Goal: Ask a question: Seek information or help from site administrators or community

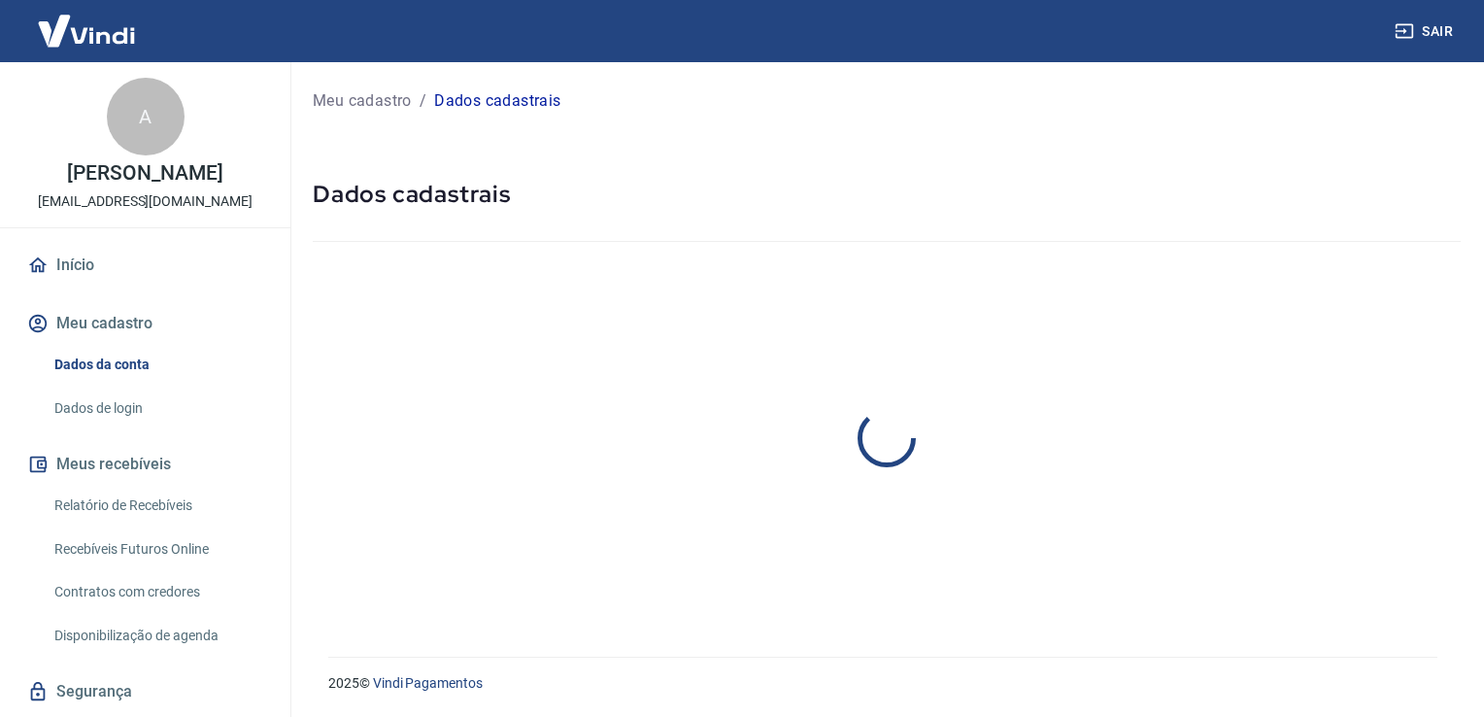
select select "SP"
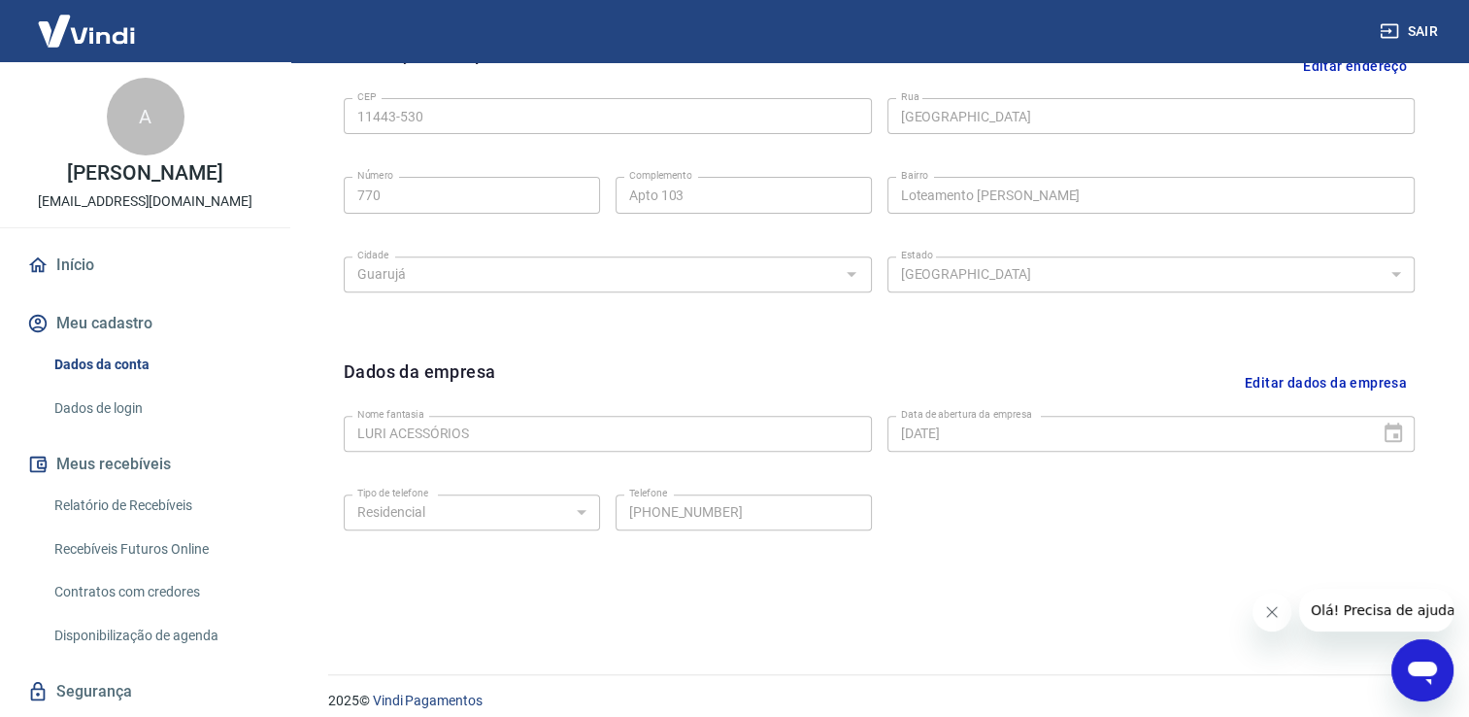
scroll to position [683, 0]
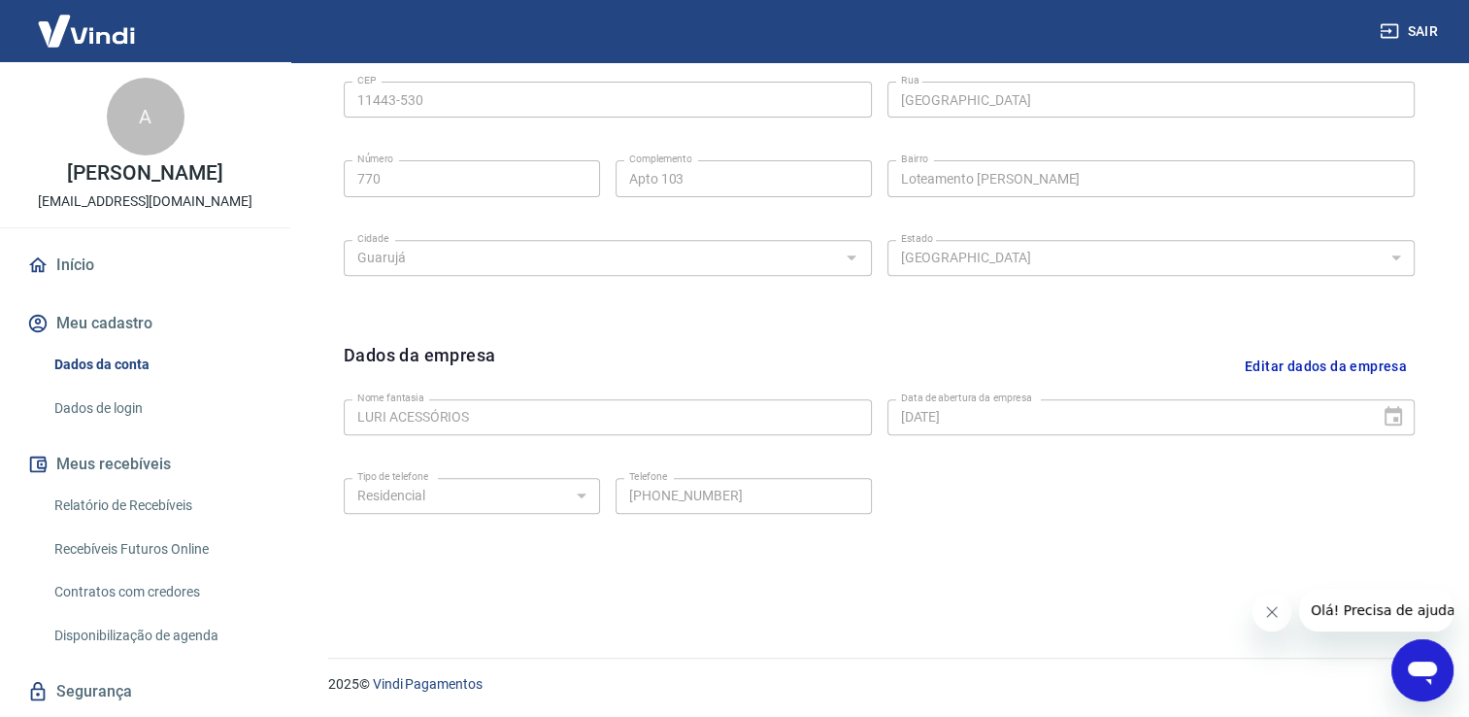
click at [176, 407] on link "Dados de login" at bounding box center [157, 408] width 220 height 40
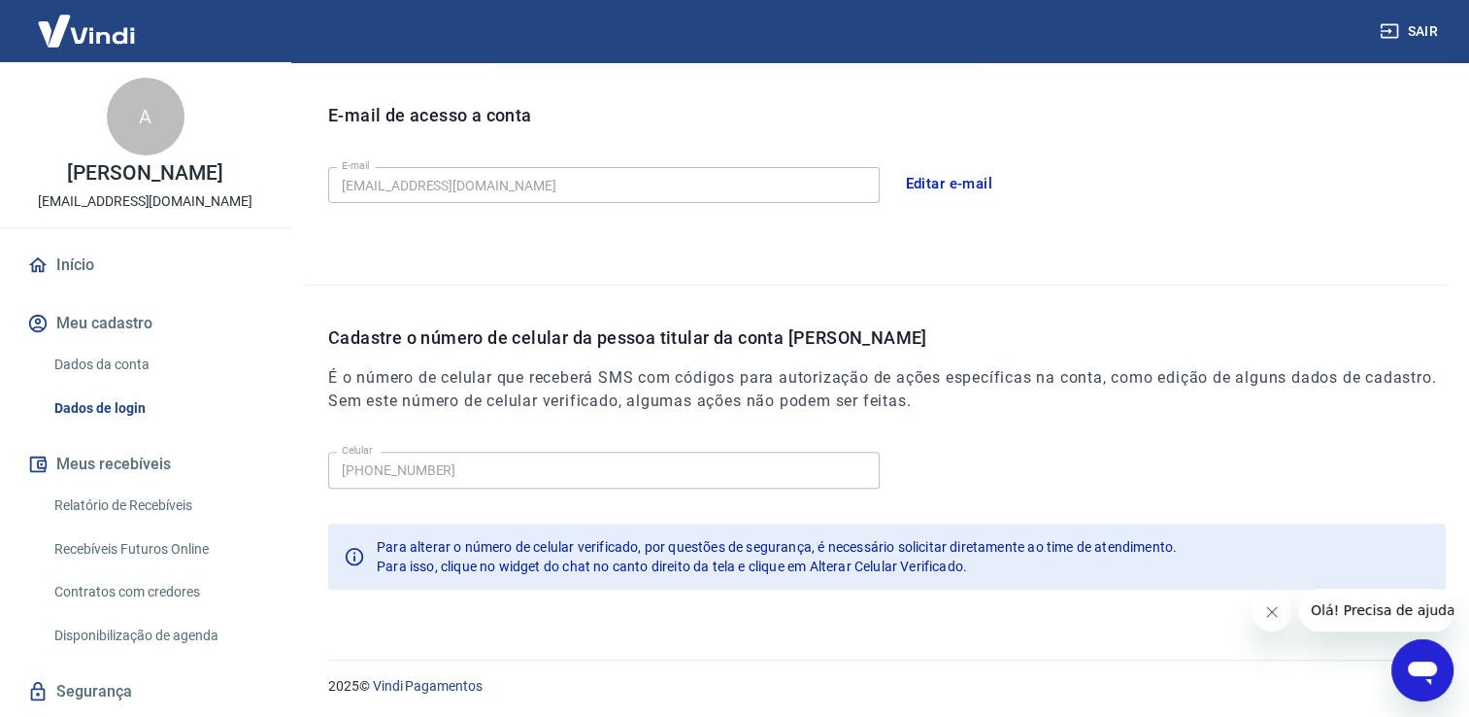
scroll to position [525, 0]
click at [1425, 660] on icon "Abrir janela de mensagens" at bounding box center [1422, 670] width 35 height 35
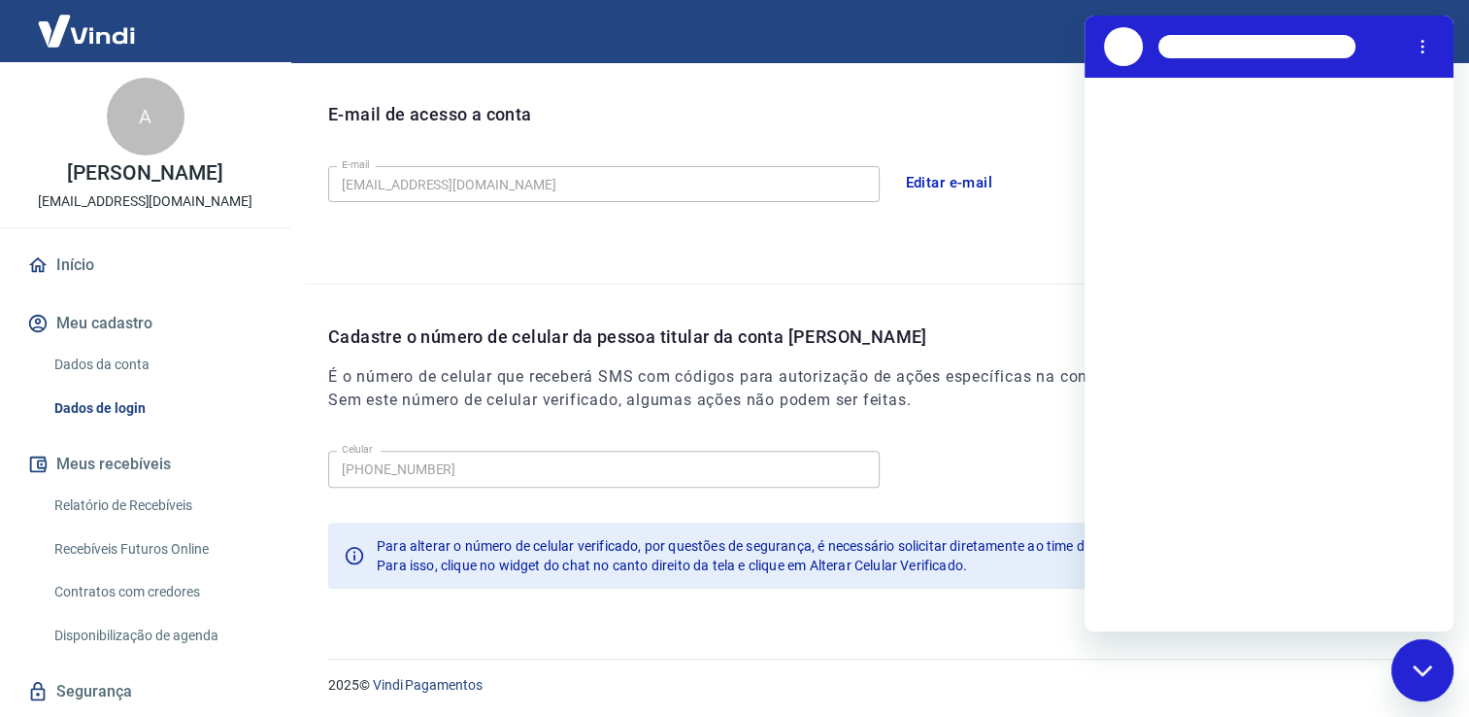
scroll to position [0, 0]
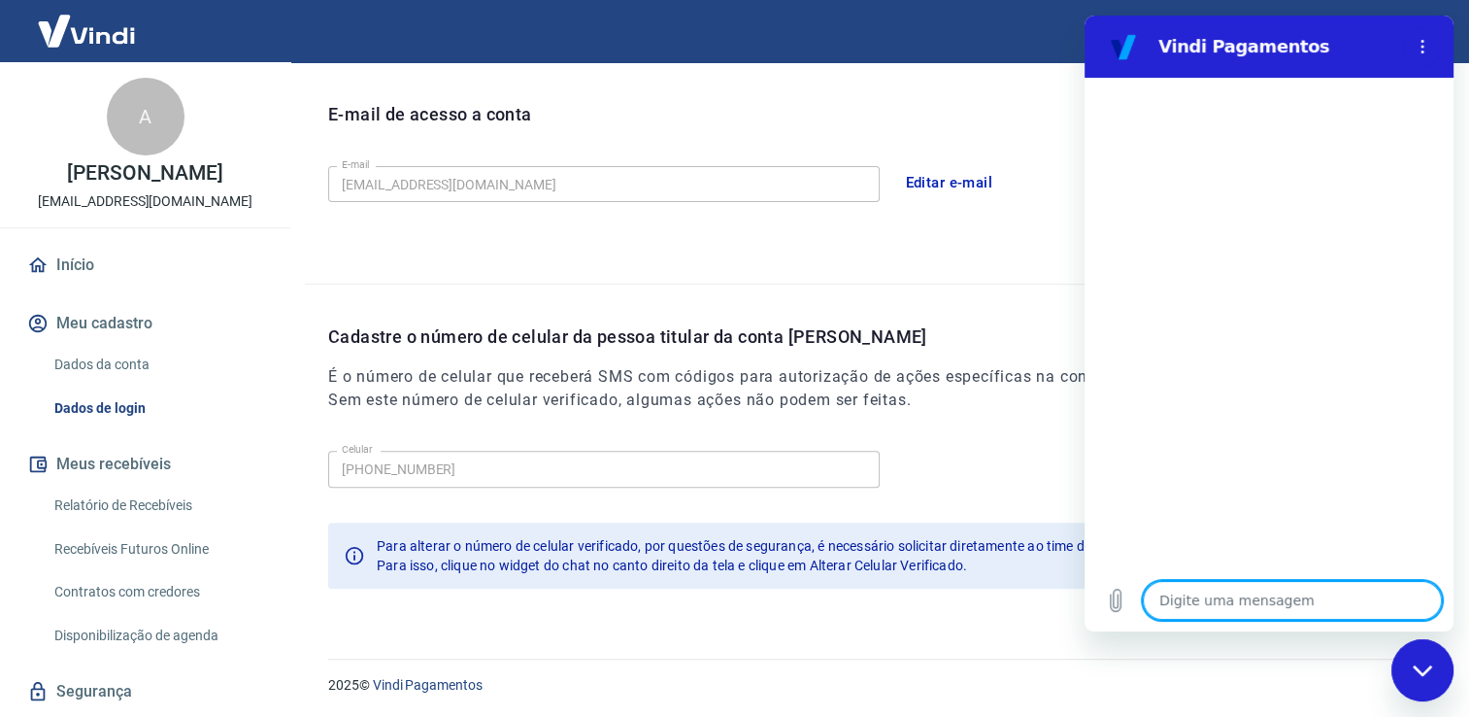
type textarea "O"
type textarea "x"
type textarea "Ol"
type textarea "x"
type textarea "Olá"
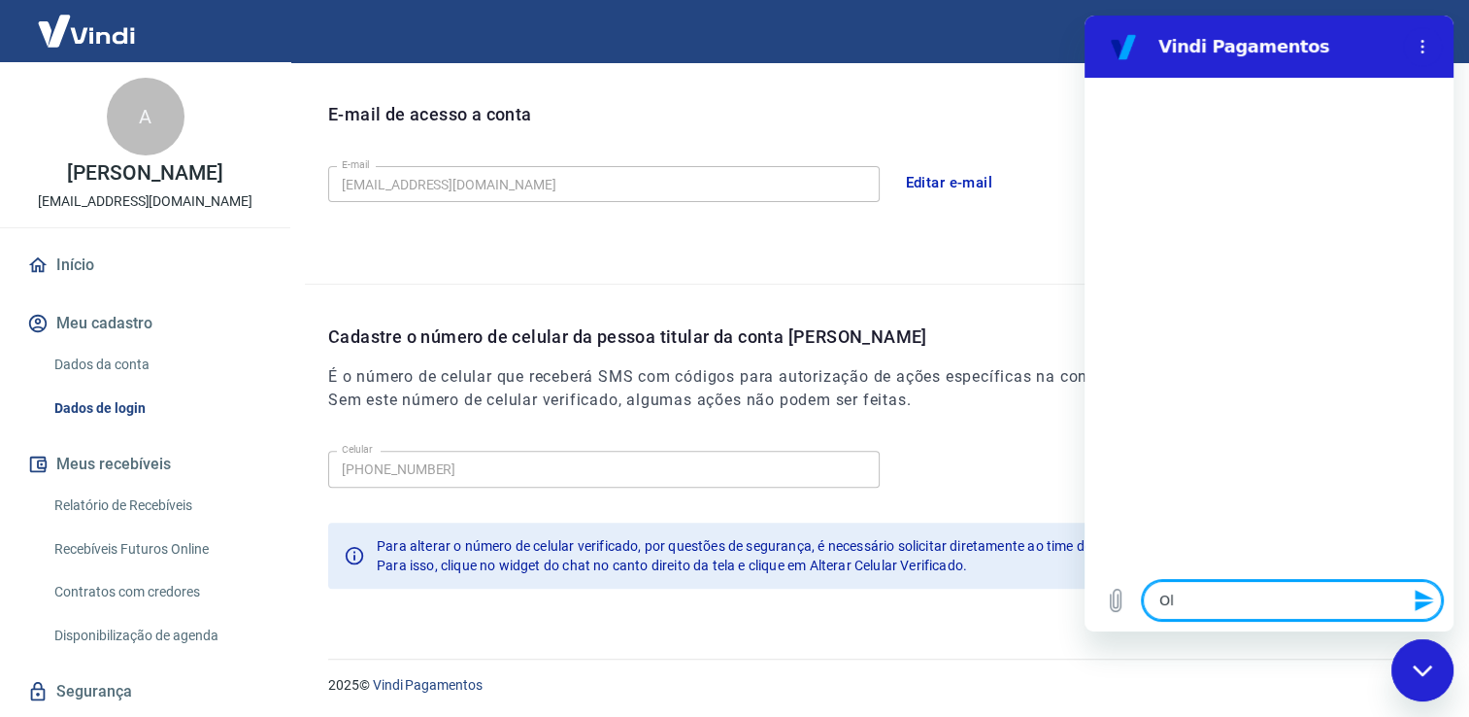
type textarea "x"
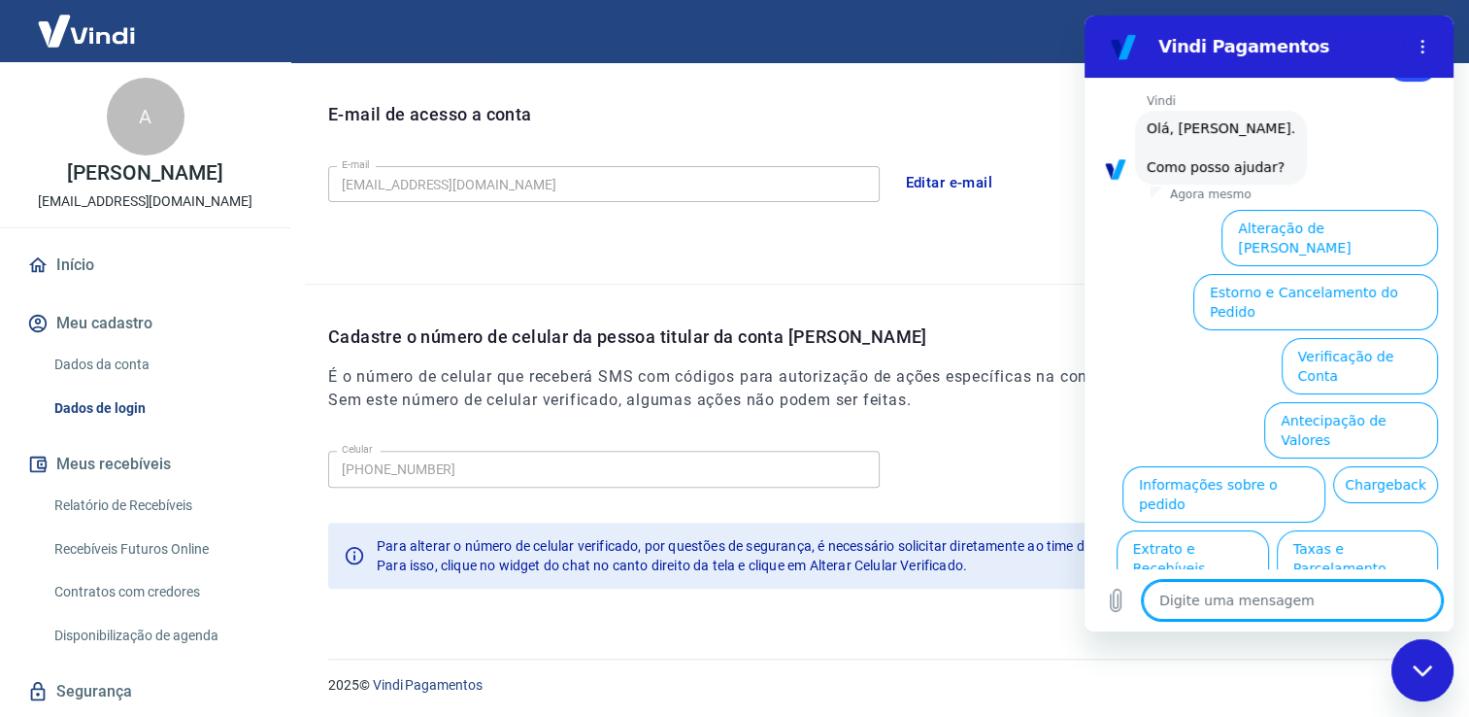
scroll to position [105, 0]
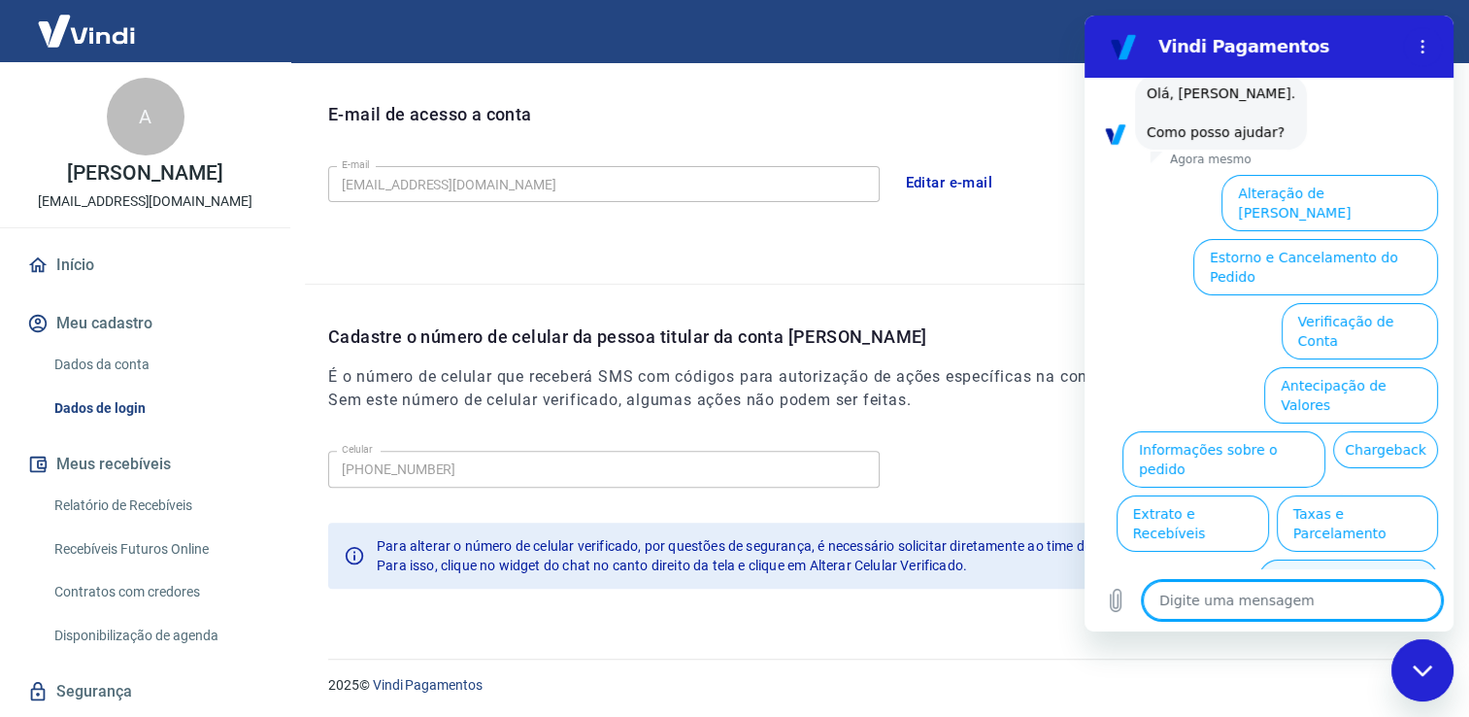
click at [1349, 559] on button "Alterar celular verificado" at bounding box center [1349, 587] width 180 height 56
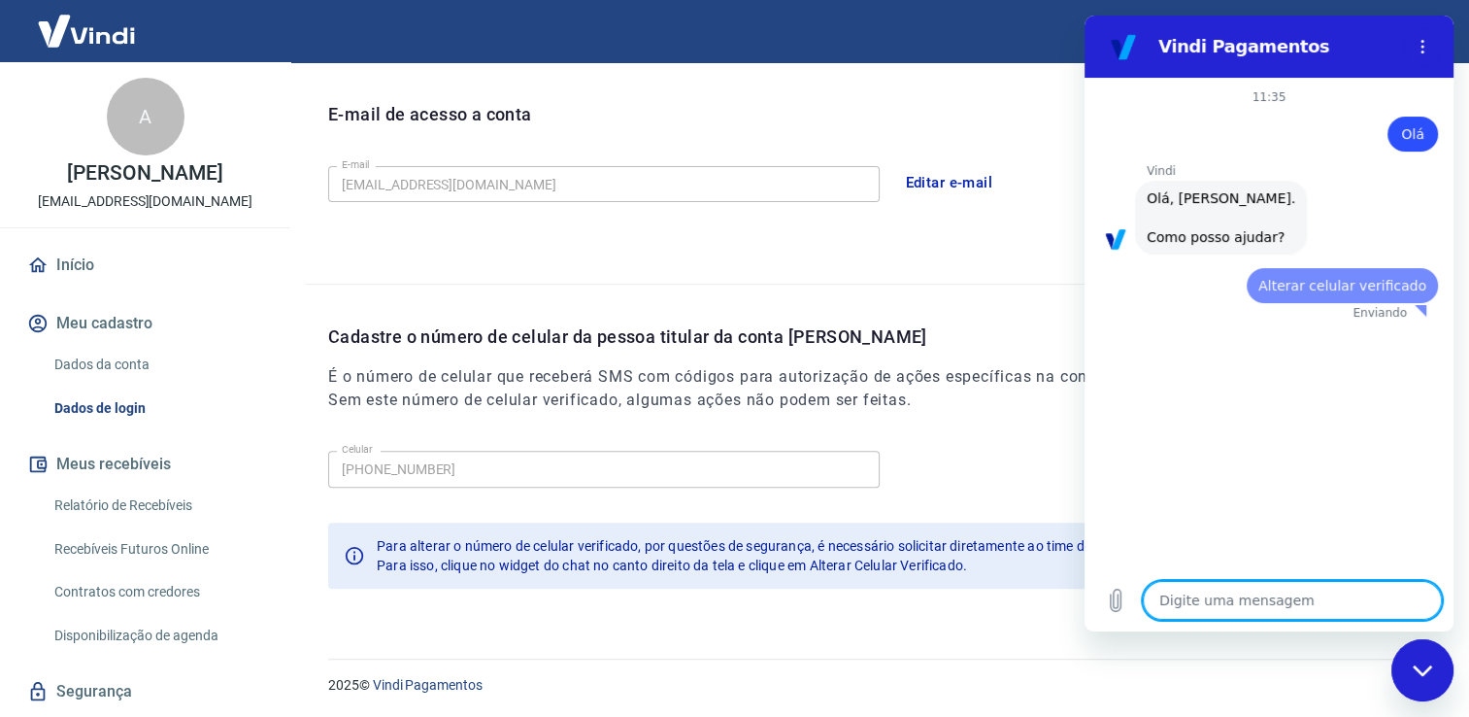
scroll to position [0, 0]
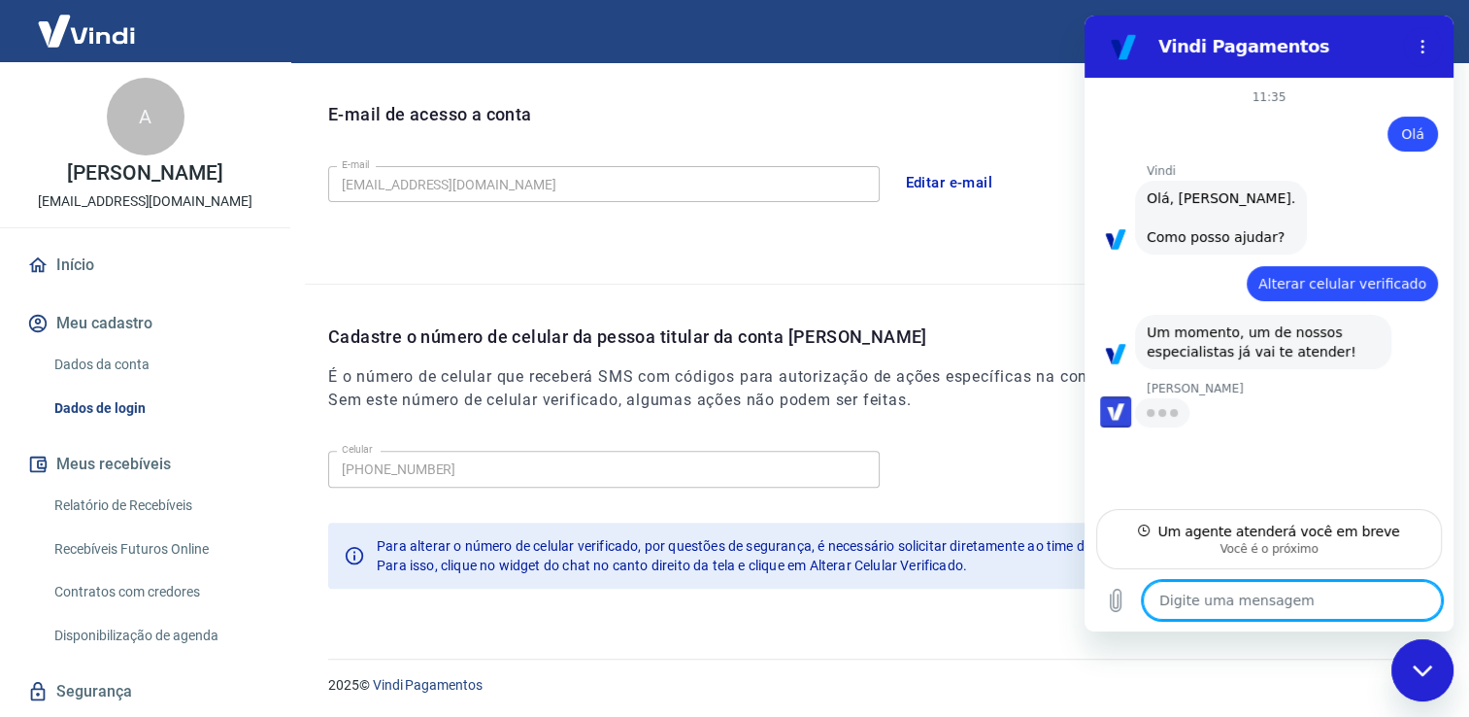
type textarea "x"
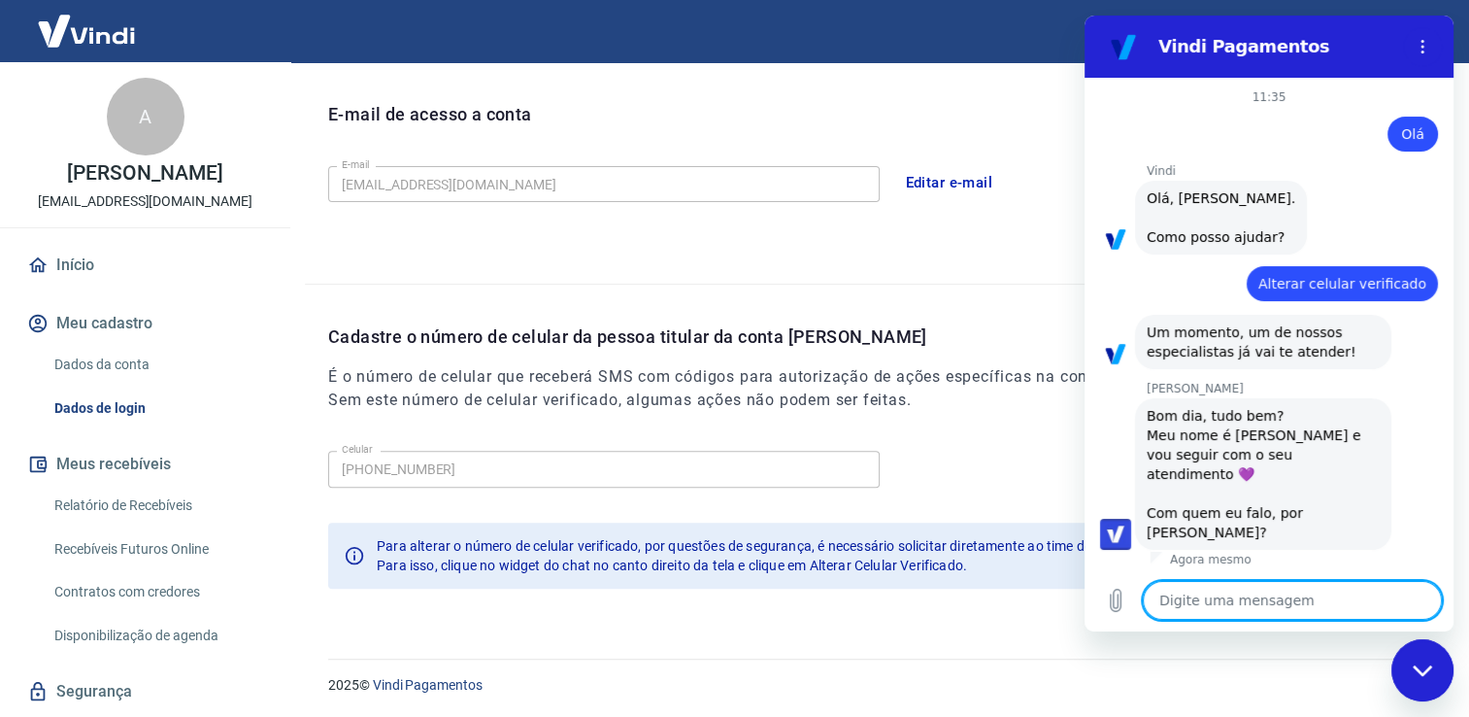
type textarea "O"
type textarea "x"
type textarea "Oi"
type textarea "x"
type textarea "Oi,"
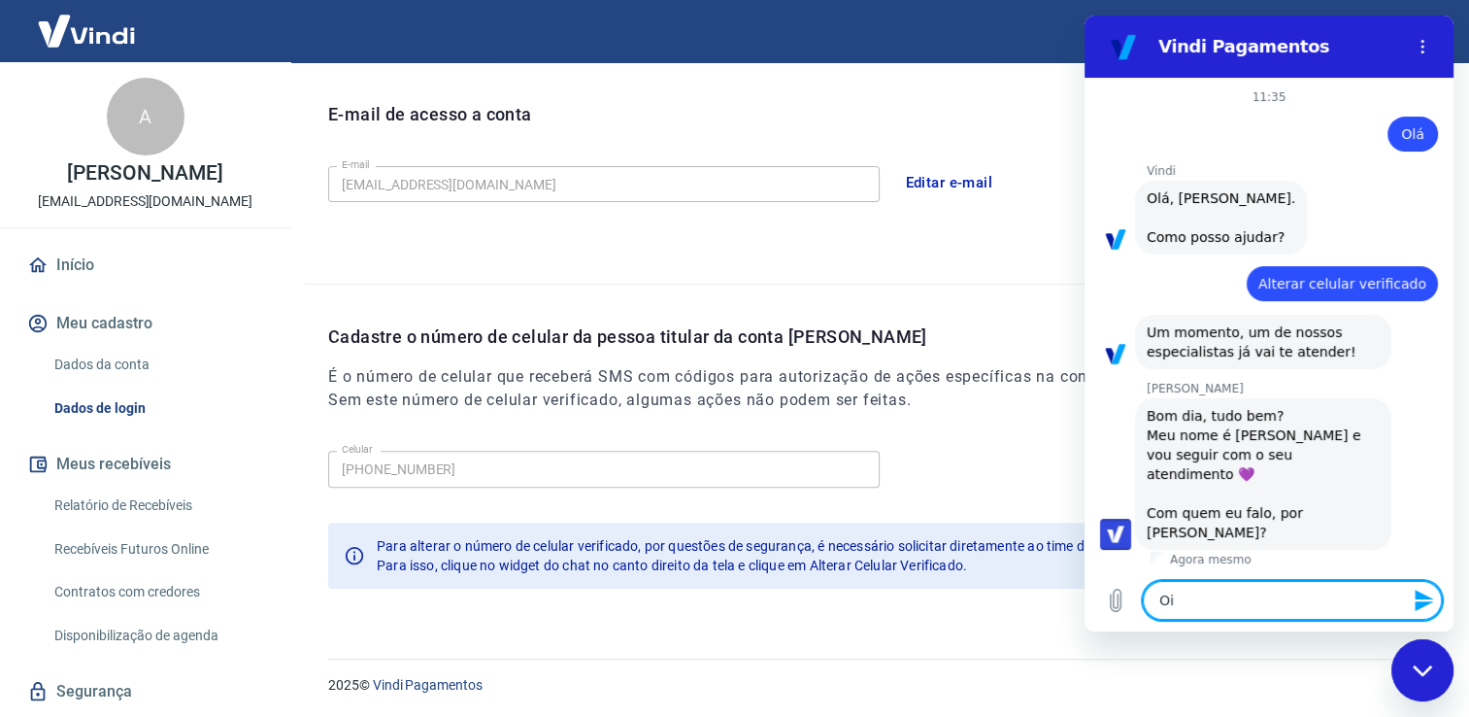
type textarea "x"
type textarea "Oi,"
type textarea "x"
type textarea "Oi, V"
type textarea "x"
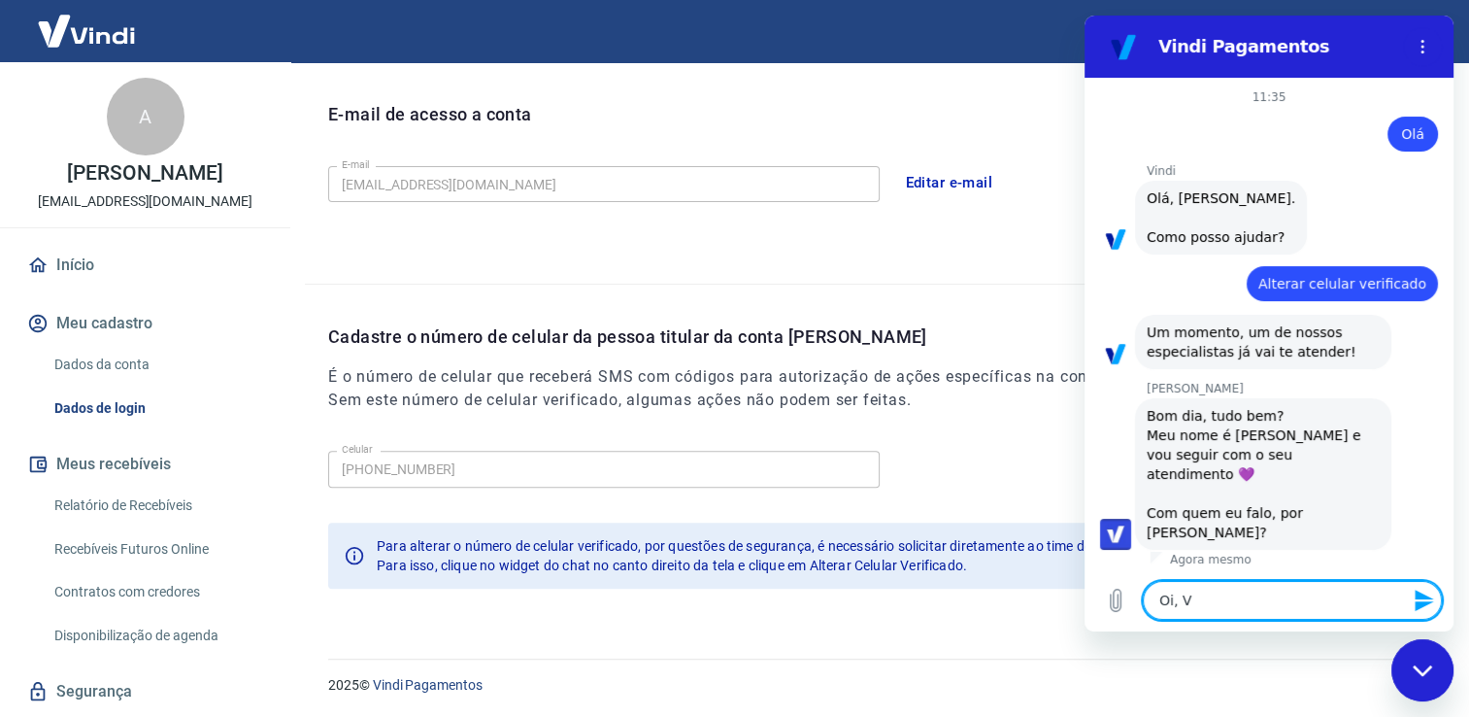
type textarea "Oi, Vi"
type textarea "x"
type textarea "Oi, Viv"
type textarea "x"
type textarea "Oi, Vivi"
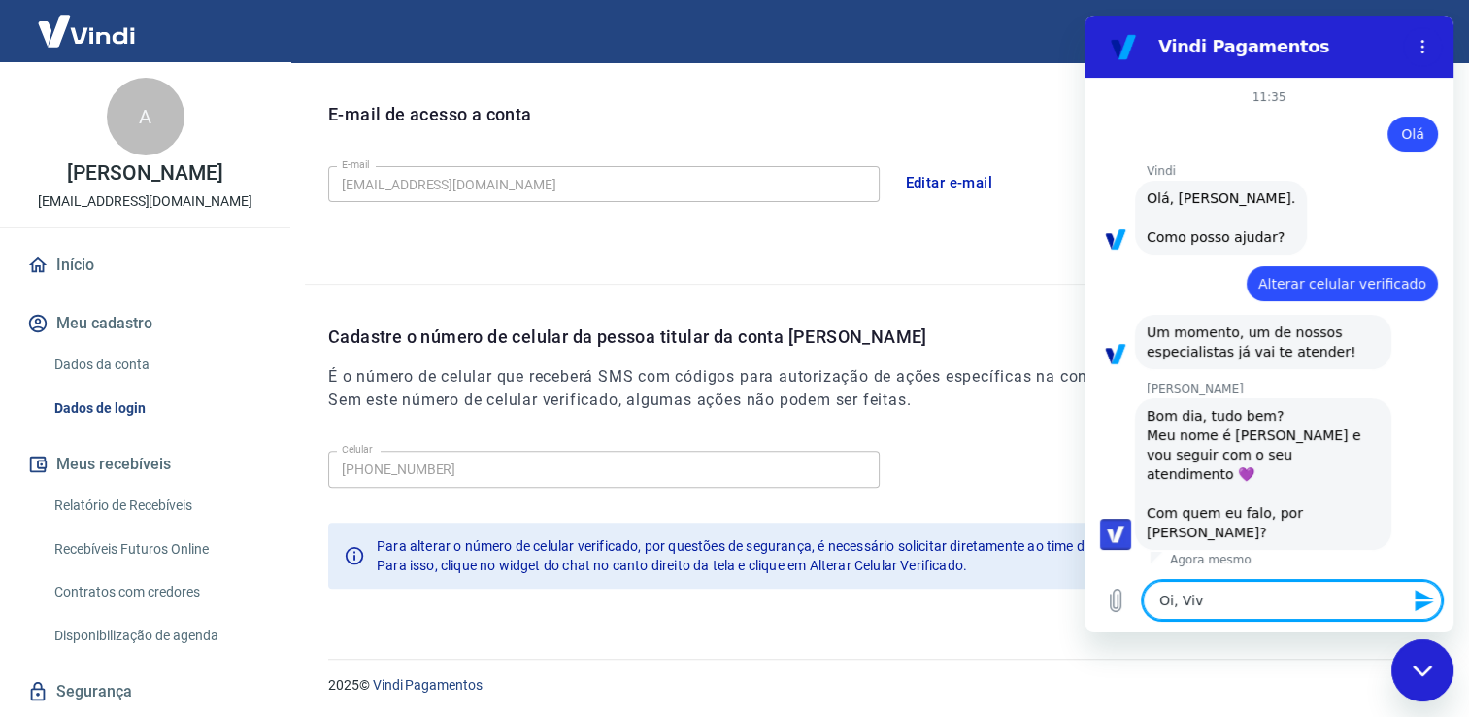
type textarea "x"
type textarea "Oi, Vivia"
type textarea "x"
type textarea "[PERSON_NAME]"
type textarea "x"
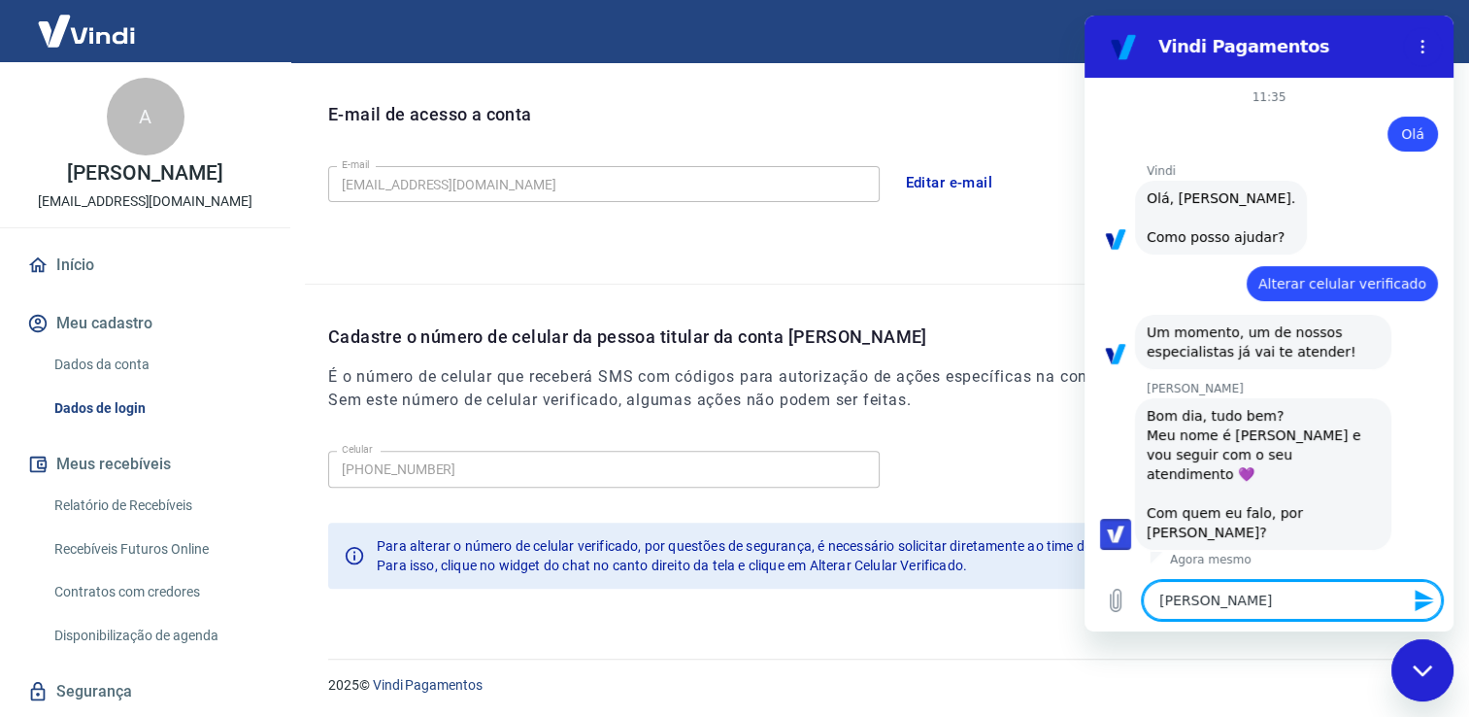
type textarea "[PERSON_NAME]"
type textarea "x"
type textarea "[PERSON_NAME]."
type textarea "x"
type textarea "[PERSON_NAME]."
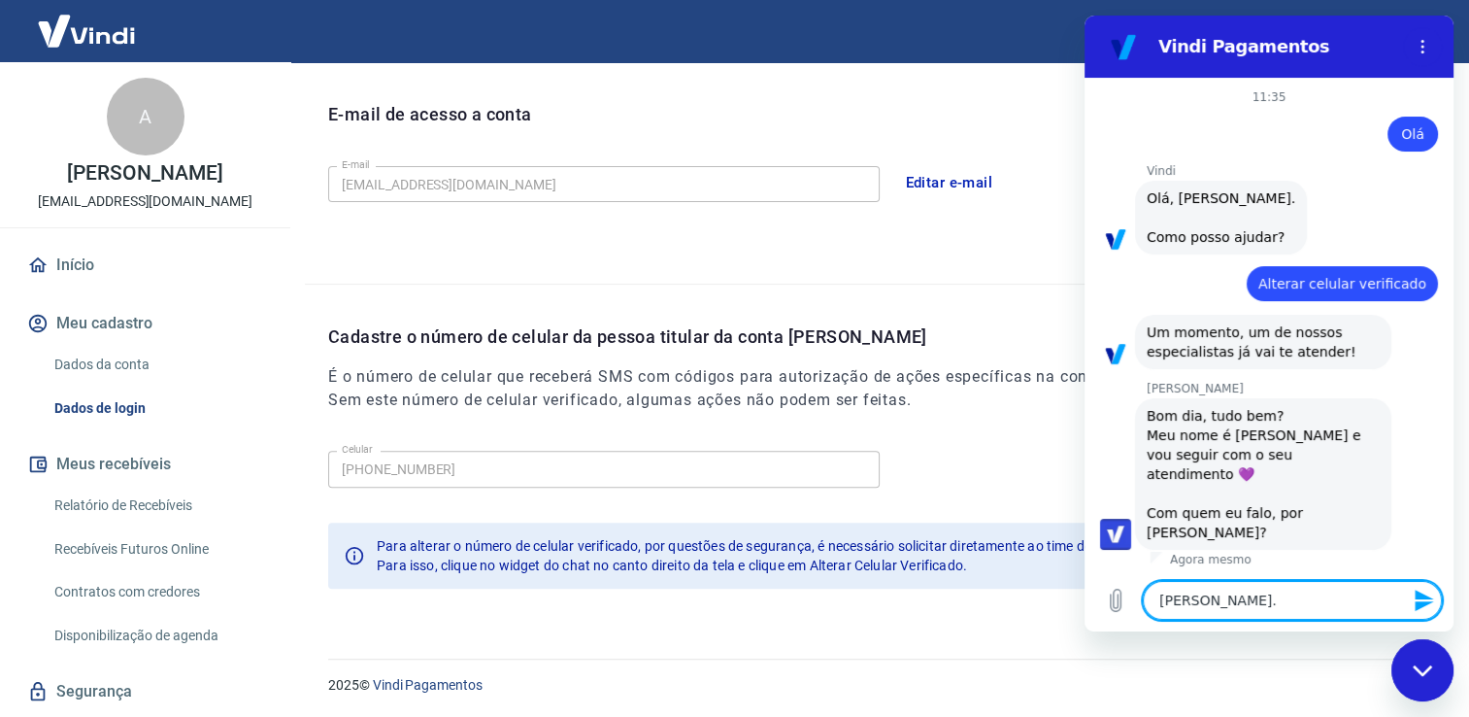
type textarea "x"
type textarea "[PERSON_NAME]. E"
type textarea "x"
type textarea "[PERSON_NAME]. Eu"
type textarea "x"
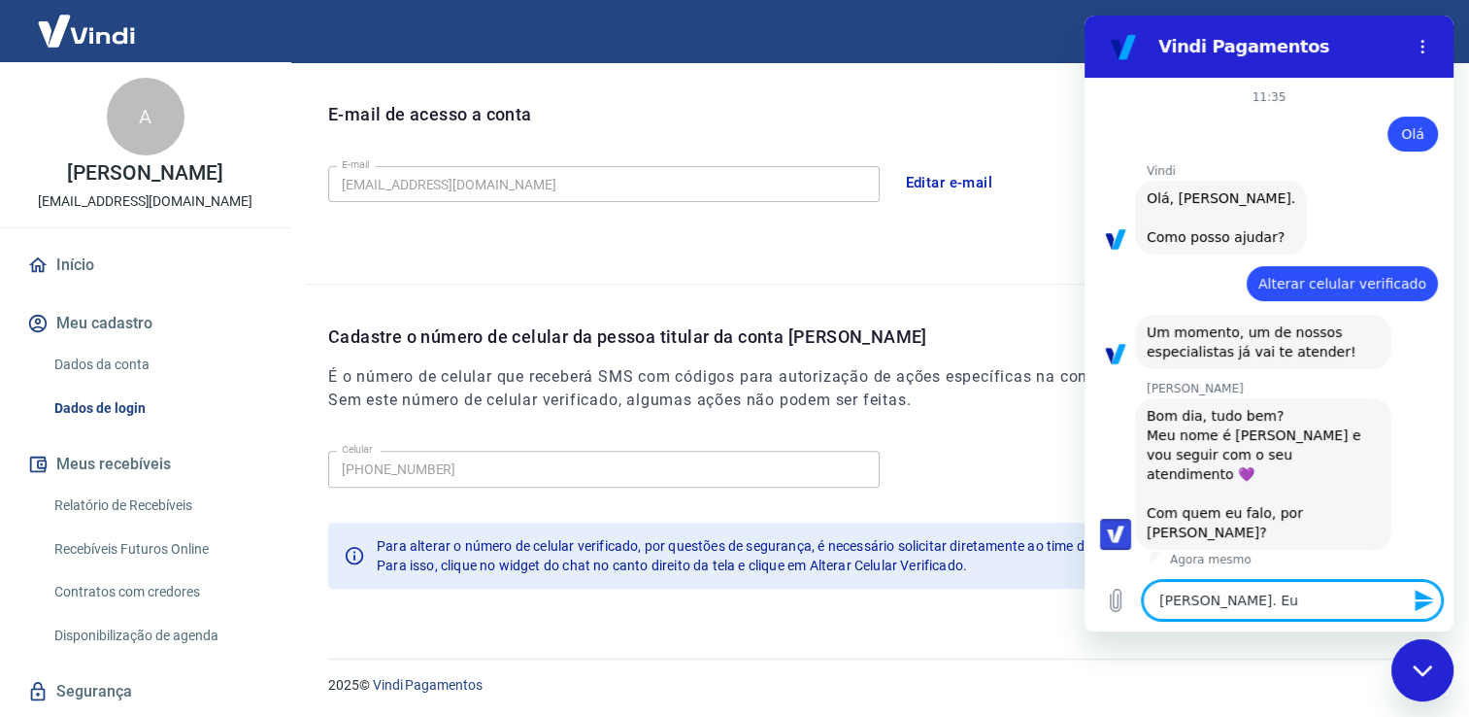
type textarea "[PERSON_NAME]. Eu"
type textarea "x"
type textarea "[PERSON_NAME]. Eu s"
type textarea "x"
type textarea "[PERSON_NAME]. Eu so"
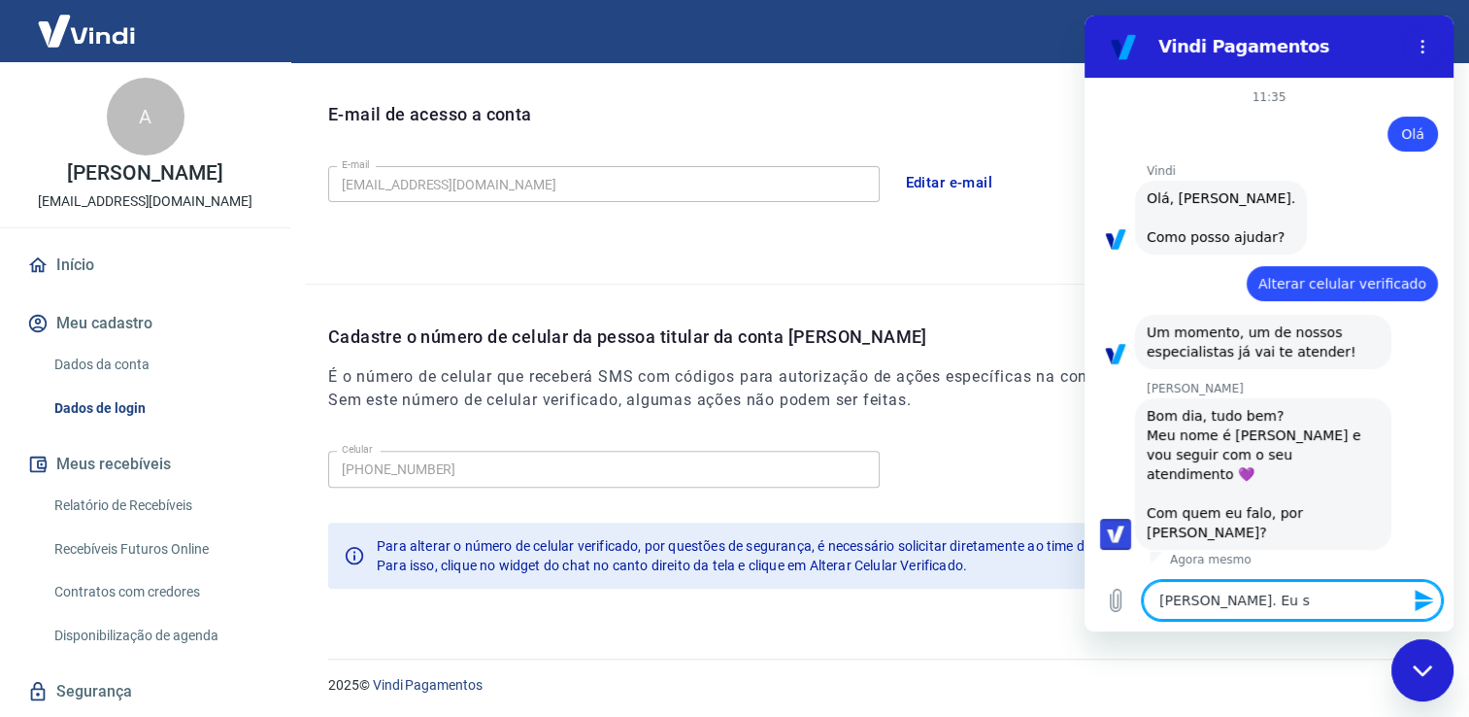
type textarea "x"
type textarea "[PERSON_NAME]. Eu sou"
type textarea "x"
type textarea "[PERSON_NAME]. Eu sou"
type textarea "x"
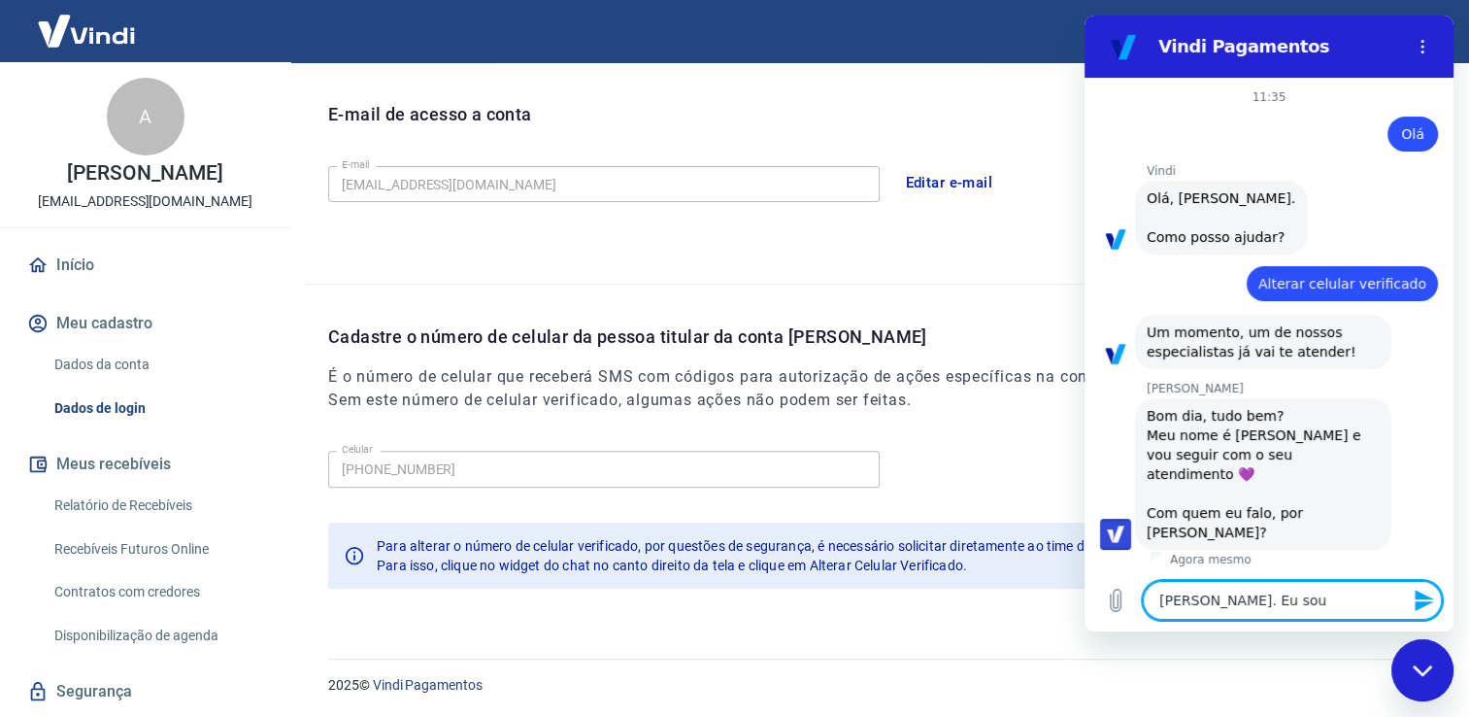
type textarea "[PERSON_NAME]. Eu sou a"
type textarea "x"
type textarea "[PERSON_NAME]. Eu sou a"
type textarea "x"
type textarea "[PERSON_NAME]. Eu sou a G"
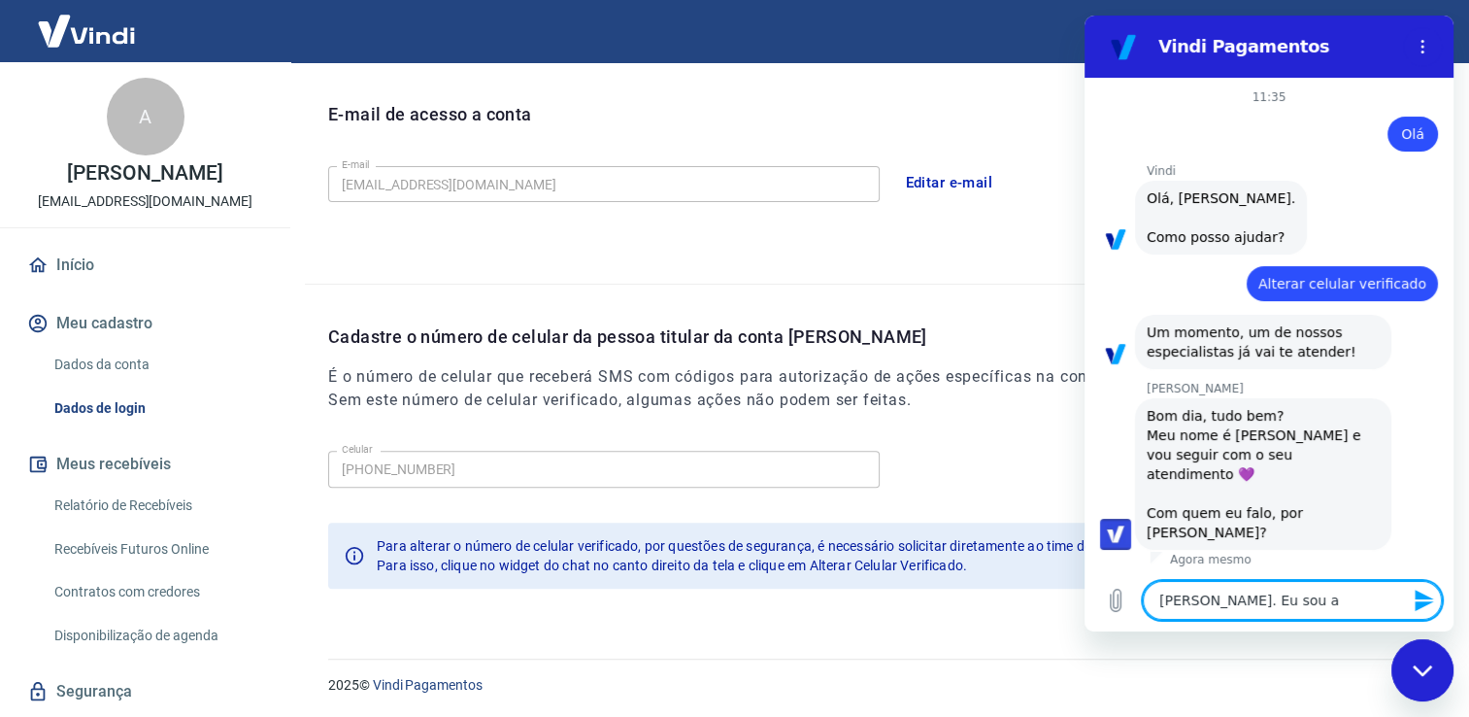
type textarea "x"
type textarea "[PERSON_NAME]. Eu sou a Gb"
type textarea "x"
type textarea "[PERSON_NAME]. Eu sou a Gbr"
type textarea "x"
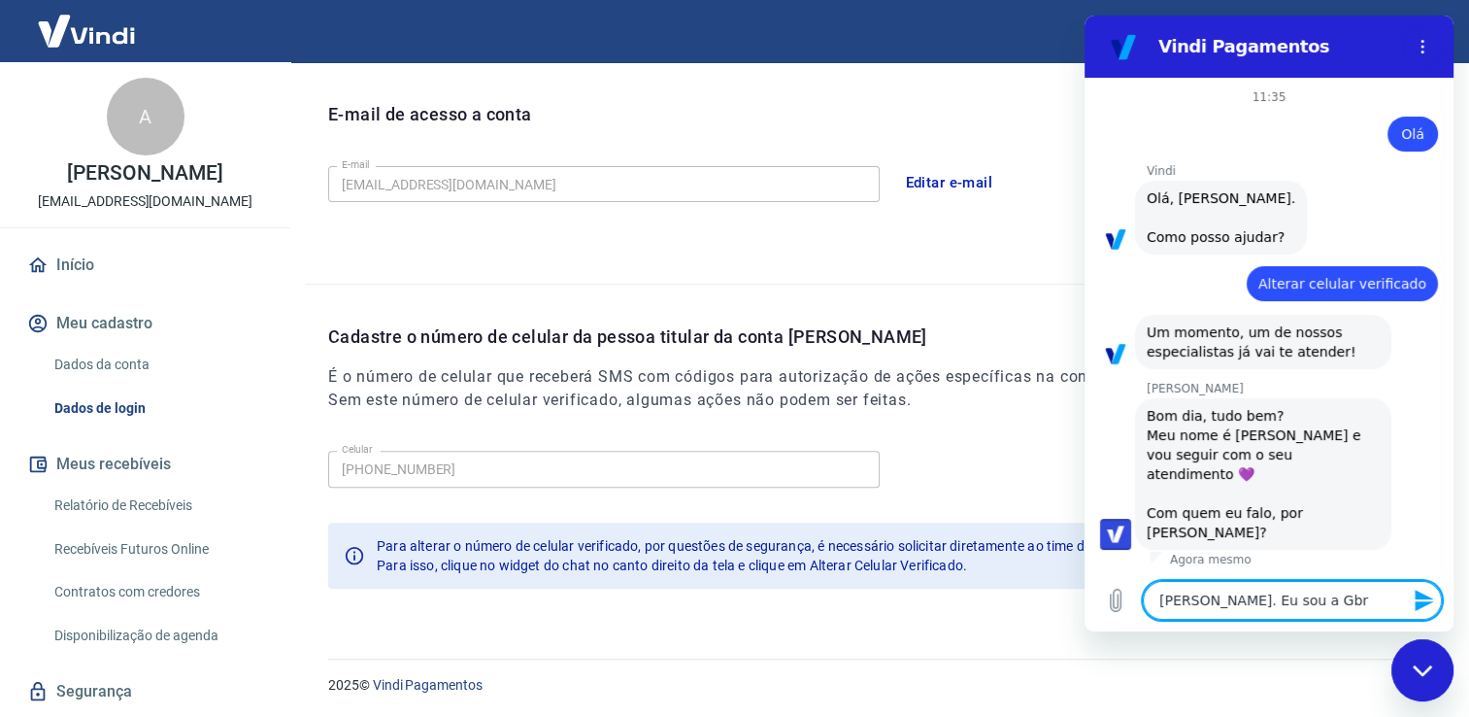
type textarea "[PERSON_NAME]. Eu sou a Gb"
type textarea "x"
type textarea "[PERSON_NAME]. Eu sou a G"
type textarea "x"
type textarea "[PERSON_NAME]. Eu sou a Ga"
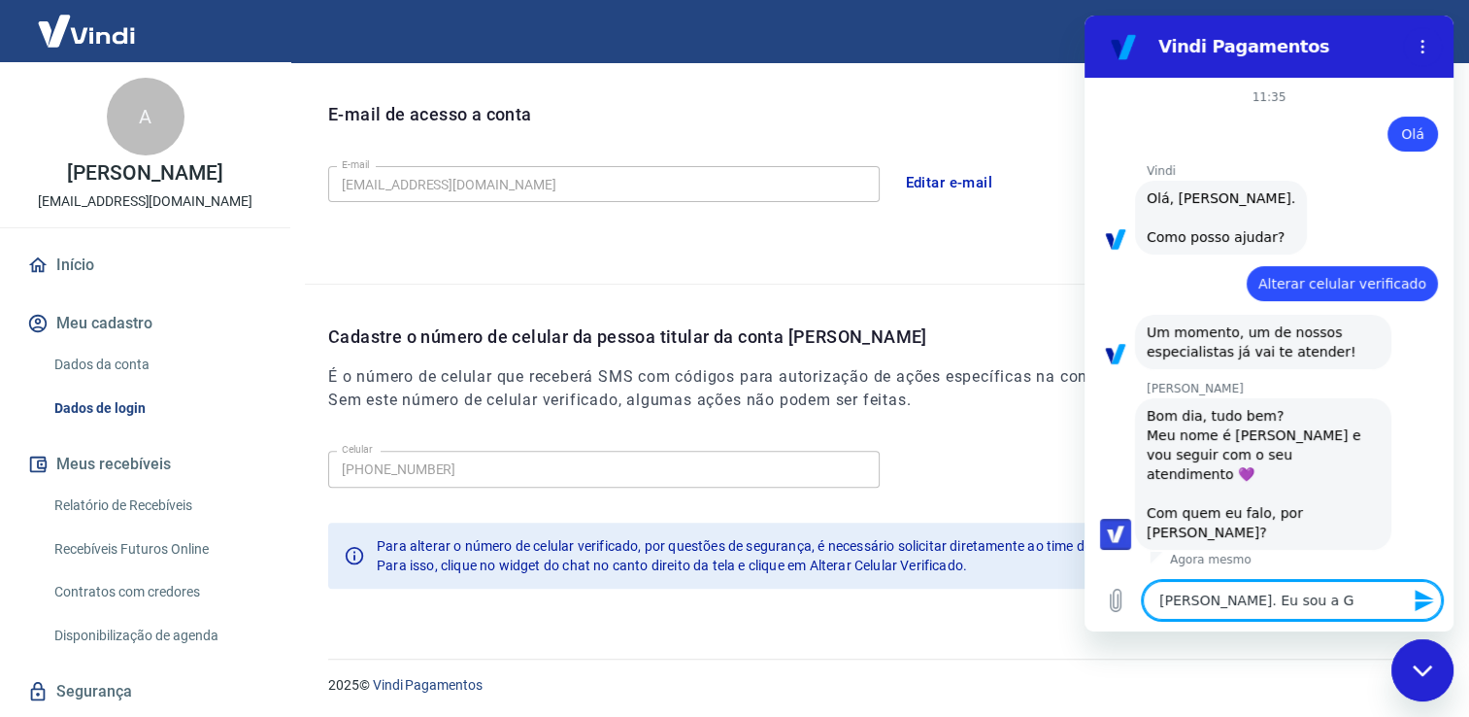
type textarea "x"
type textarea "[PERSON_NAME]. Eu sou a Gab"
type textarea "x"
type textarea "[PERSON_NAME]. Eu sou a Gabr"
type textarea "x"
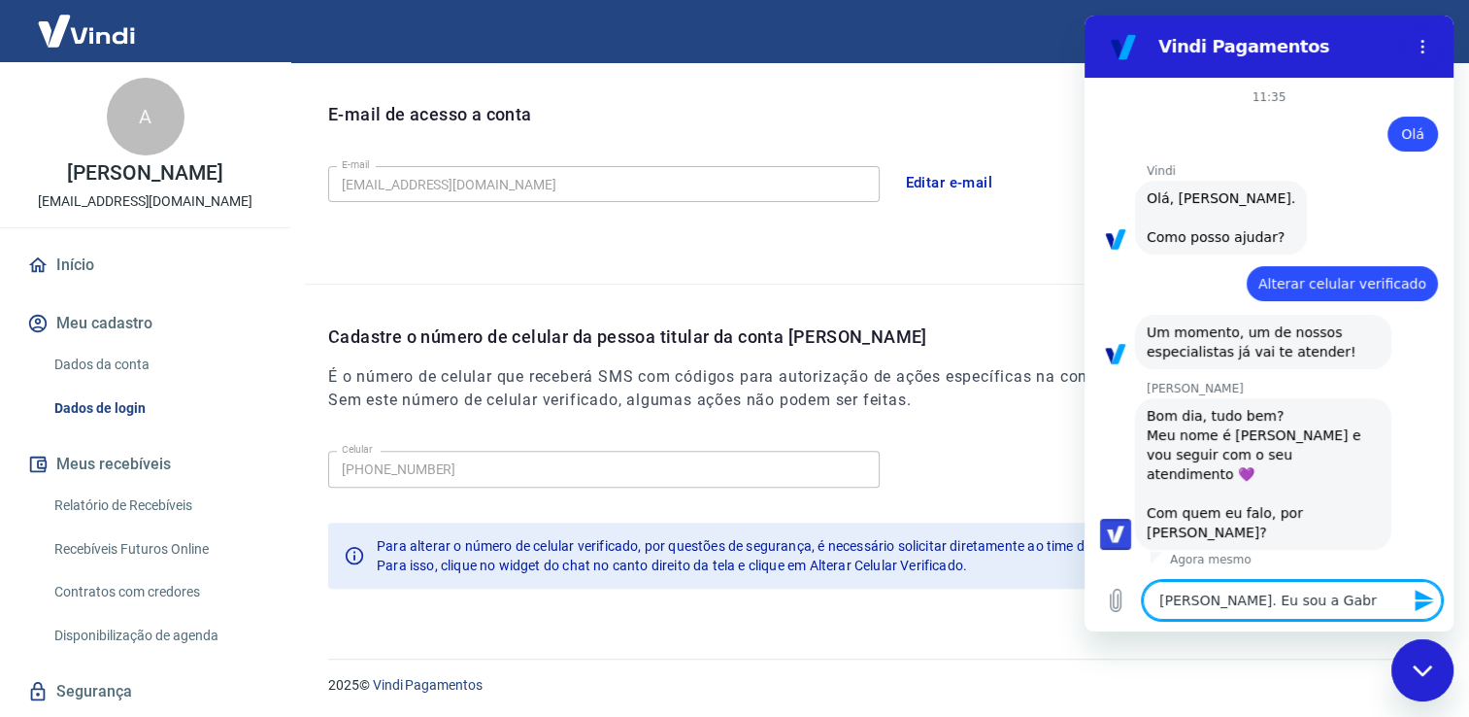
type textarea "[PERSON_NAME]. Eu sou a Gabri"
type textarea "x"
type textarea "[PERSON_NAME]. Eu sou a Gabrie"
type textarea "x"
type textarea "[PERSON_NAME]. Eu sou a Gabriel"
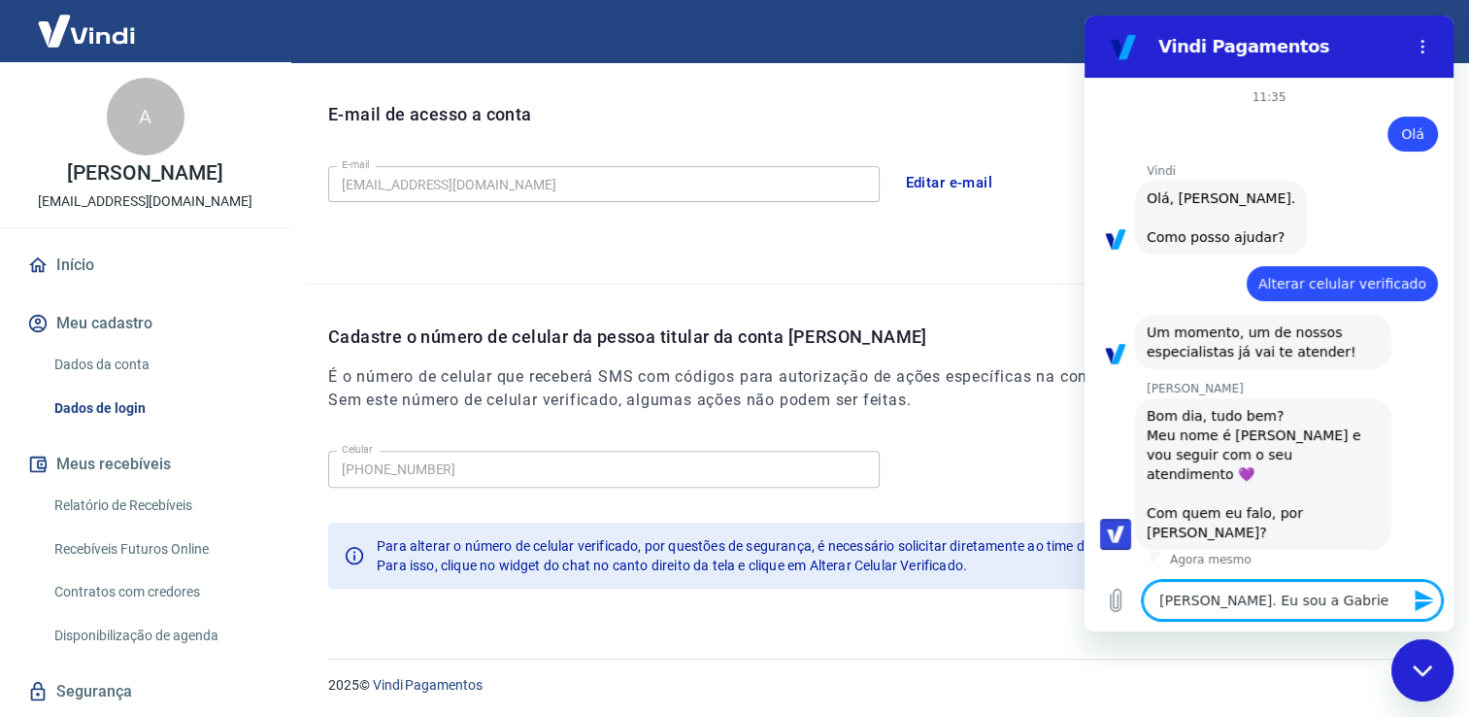
type textarea "x"
type textarea "[PERSON_NAME]. Eu sou a [PERSON_NAME]"
type textarea "x"
type textarea "[PERSON_NAME]. Eu sou a [PERSON_NAME],"
type textarea "x"
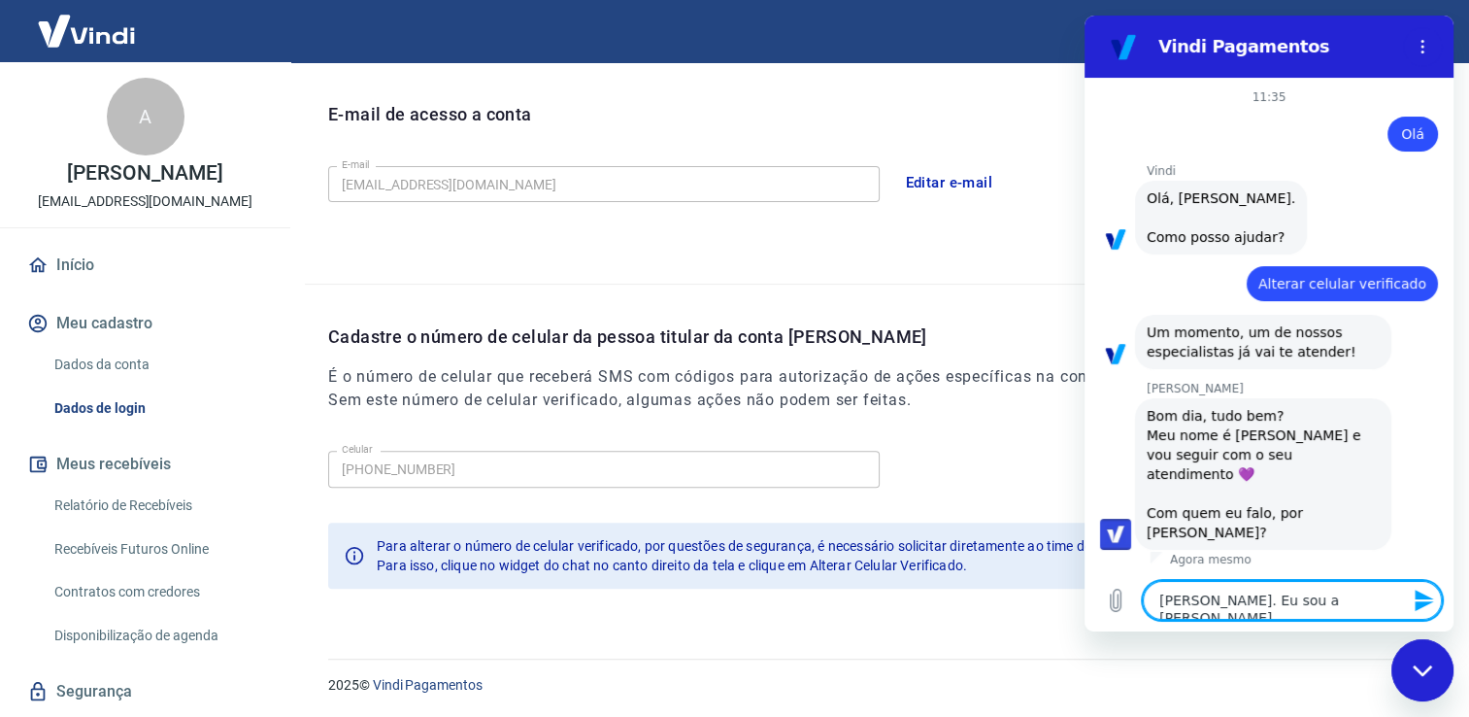
type textarea "[PERSON_NAME]. Eu sou a [PERSON_NAME],"
type textarea "x"
type textarea "[PERSON_NAME]. Eu sou a [PERSON_NAME], m"
type textarea "x"
type textarea "[PERSON_NAME]. Eu sou a [PERSON_NAME], me"
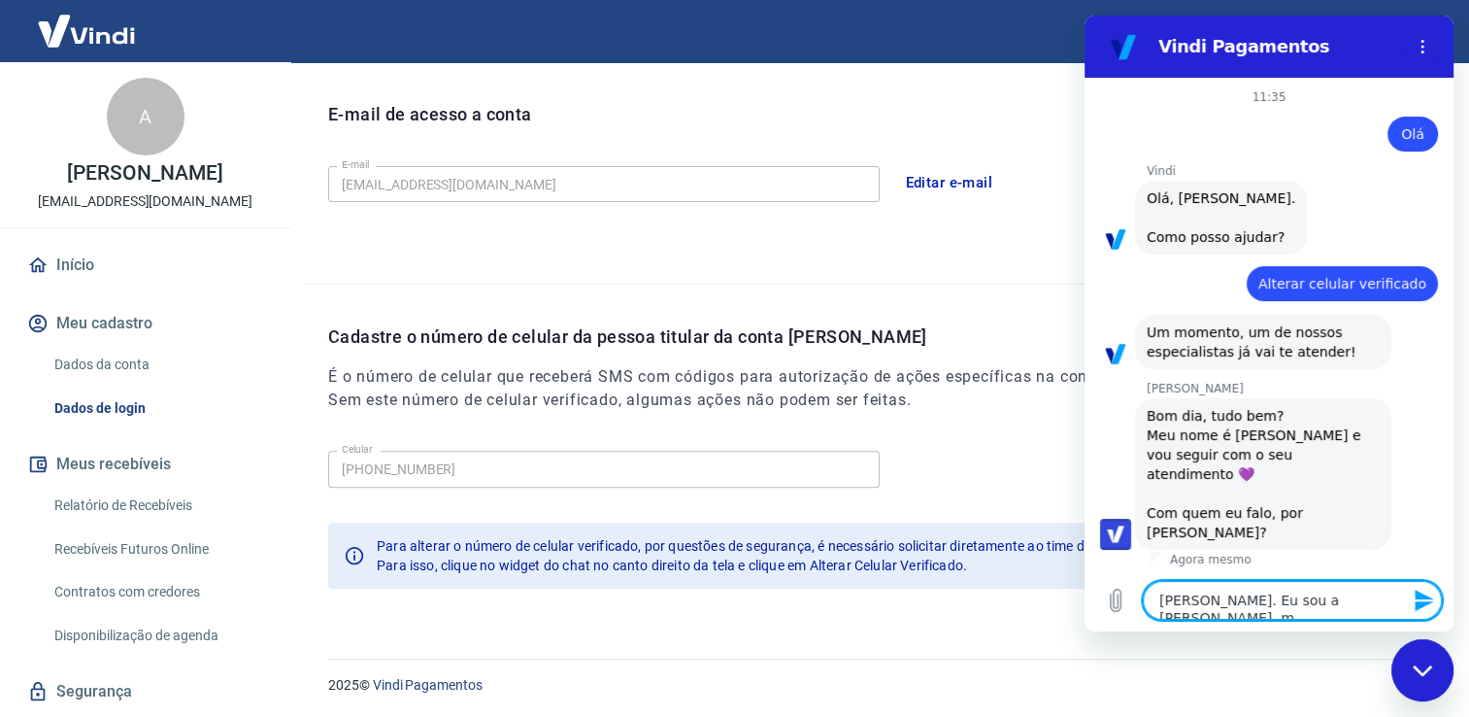
type textarea "x"
type textarea "[PERSON_NAME]. Eu sou a [PERSON_NAME], meu"
type textarea "x"
type textarea "[PERSON_NAME]. Eu sou a [PERSON_NAME], meu"
type textarea "x"
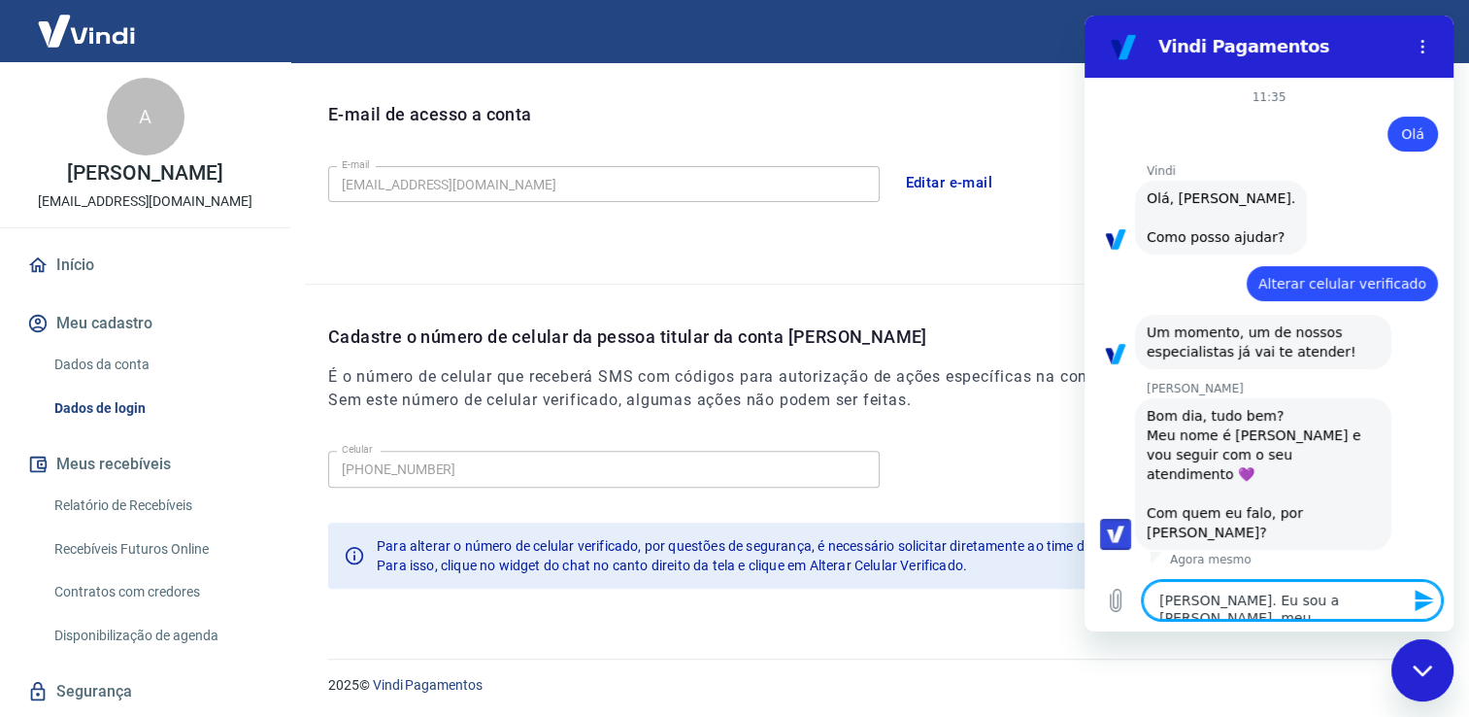
type textarea "[PERSON_NAME]. Eu sou a [PERSON_NAME], meu m"
type textarea "x"
type textarea "[PERSON_NAME]. Eu sou a [PERSON_NAME], meu ma"
type textarea "x"
type textarea "[PERSON_NAME]. Eu sou a [PERSON_NAME], meu mar"
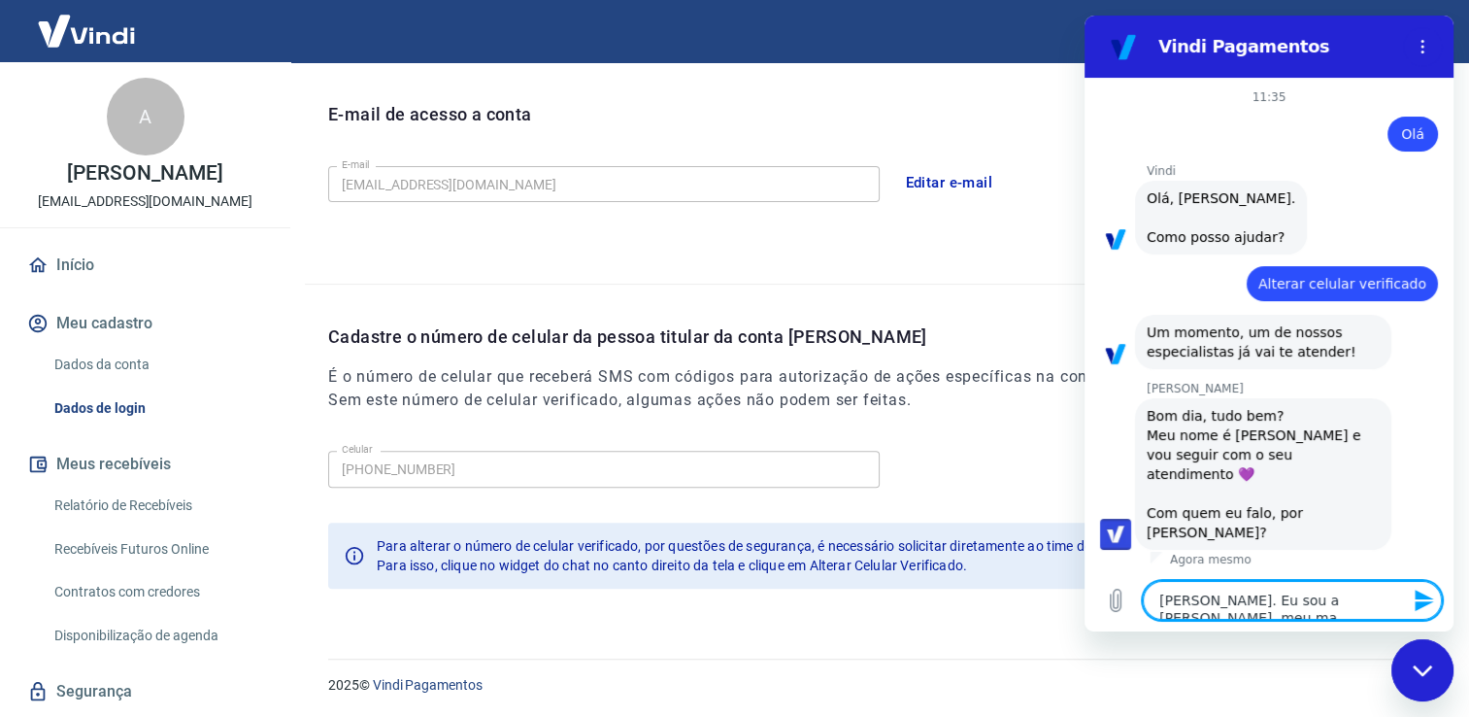
type textarea "x"
type textarea "[PERSON_NAME]. Eu sou a [PERSON_NAME], meu mari"
type textarea "x"
type textarea "[PERSON_NAME]. Eu sou a [PERSON_NAME], meu marid"
type textarea "x"
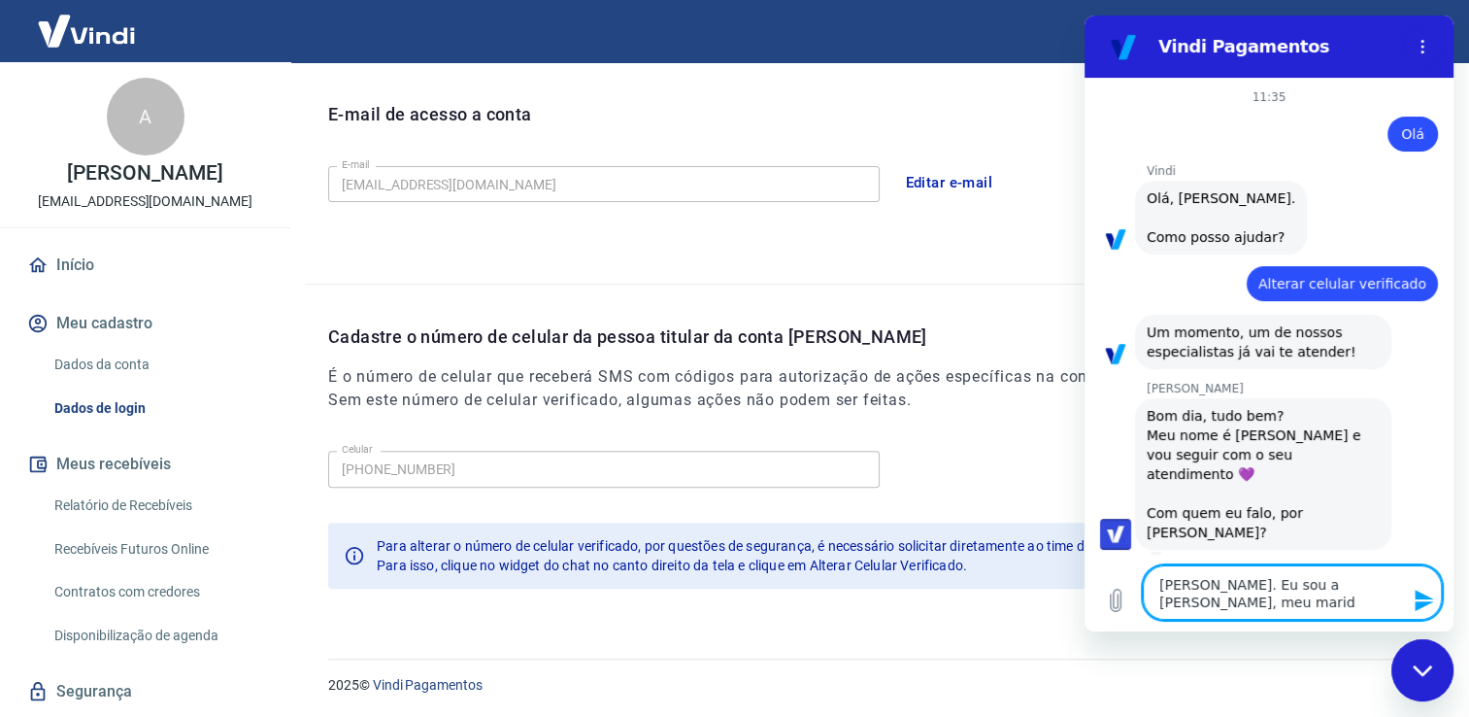
type textarea "[PERSON_NAME]. Eu sou a [PERSON_NAME], meu marido"
type textarea "x"
type textarea "[PERSON_NAME]. Eu sou a [PERSON_NAME], meu marido"
type textarea "x"
type textarea "[PERSON_NAME]. Eu sou a [PERSON_NAME], meu marido A"
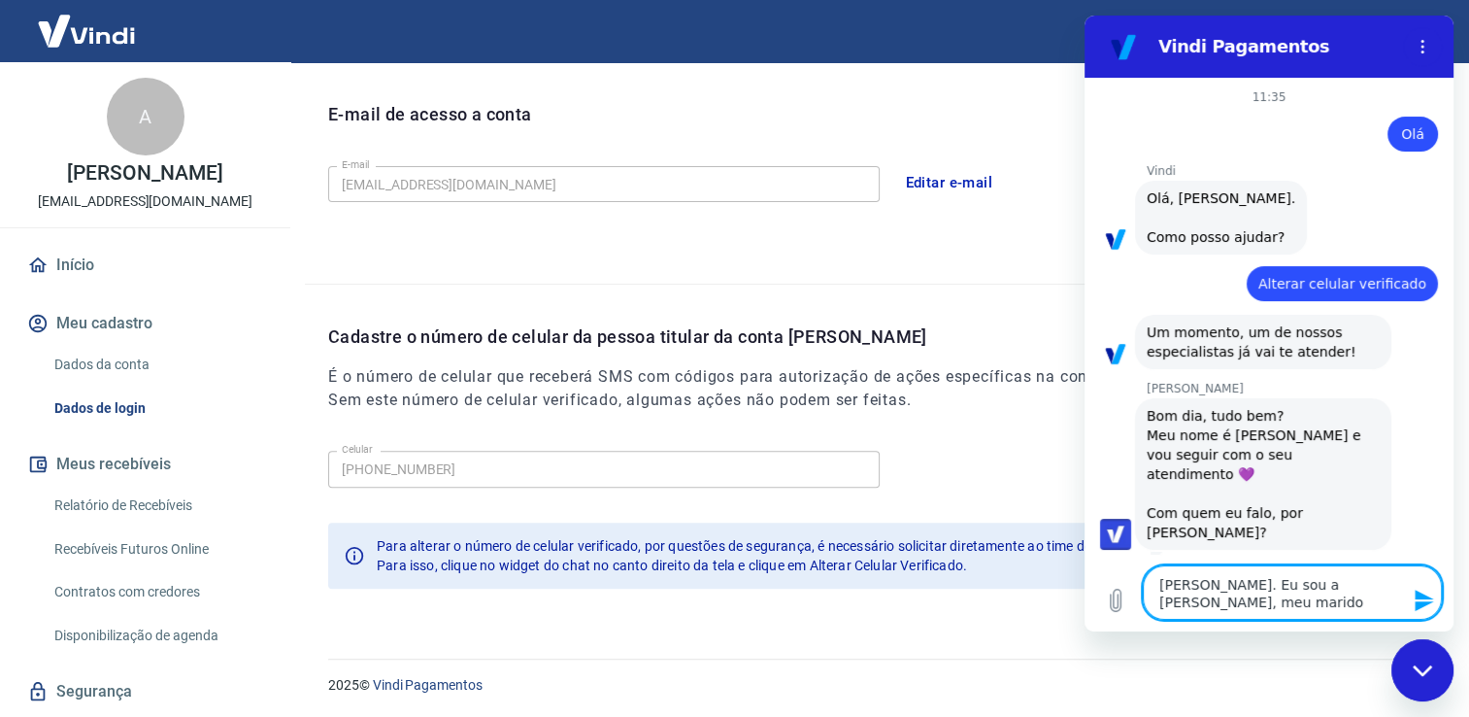
type textarea "x"
type textarea "[PERSON_NAME]. Eu sou a [PERSON_NAME], meu marido An"
type textarea "x"
type textarea "[PERSON_NAME]. Eu sou a [PERSON_NAME], meu marido And"
type textarea "x"
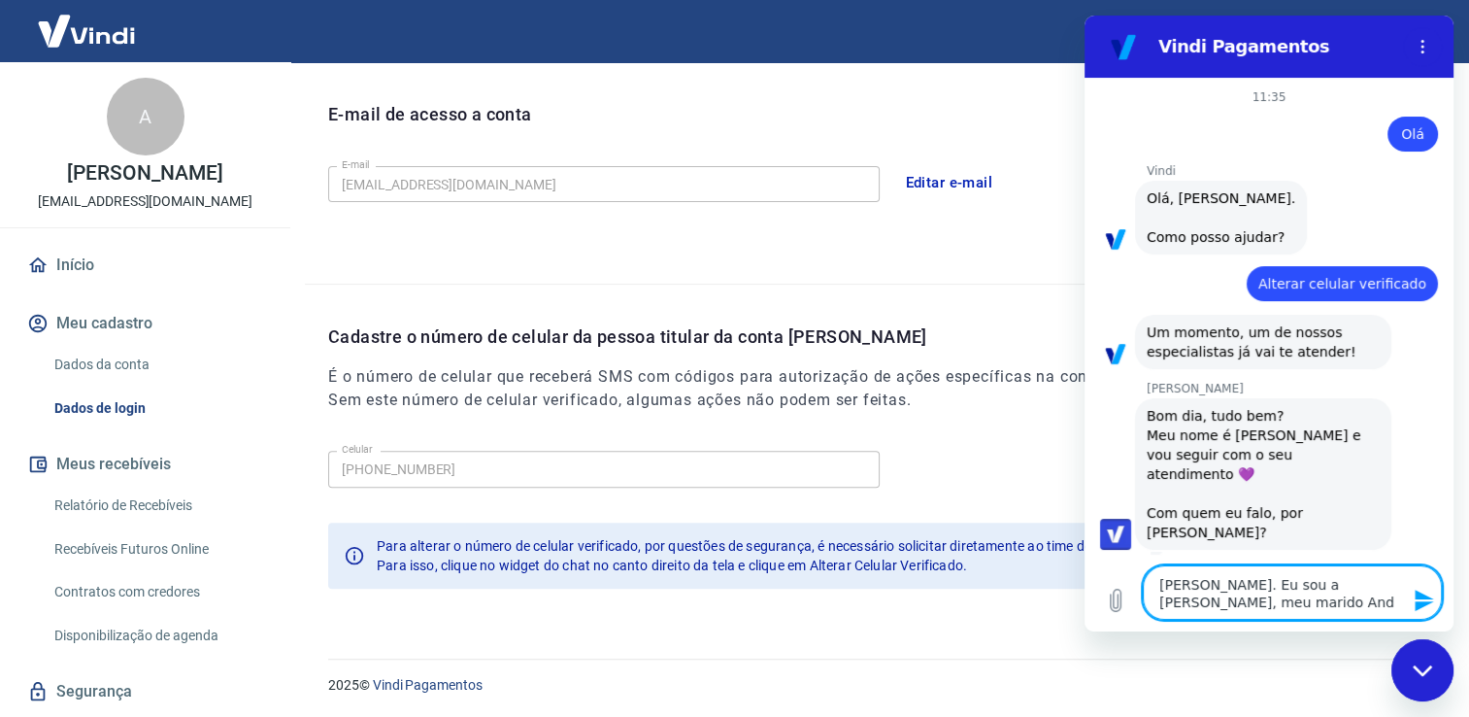
type textarea "[PERSON_NAME]. Eu sou a [PERSON_NAME], meu marido [PERSON_NAME]"
type textarea "x"
type textarea "[PERSON_NAME]. Eu sou a [PERSON_NAME], meu marido [PERSON_NAME]"
type textarea "x"
type textarea "[PERSON_NAME]. Eu sou a [PERSON_NAME], meu marido [PERSON_NAME]"
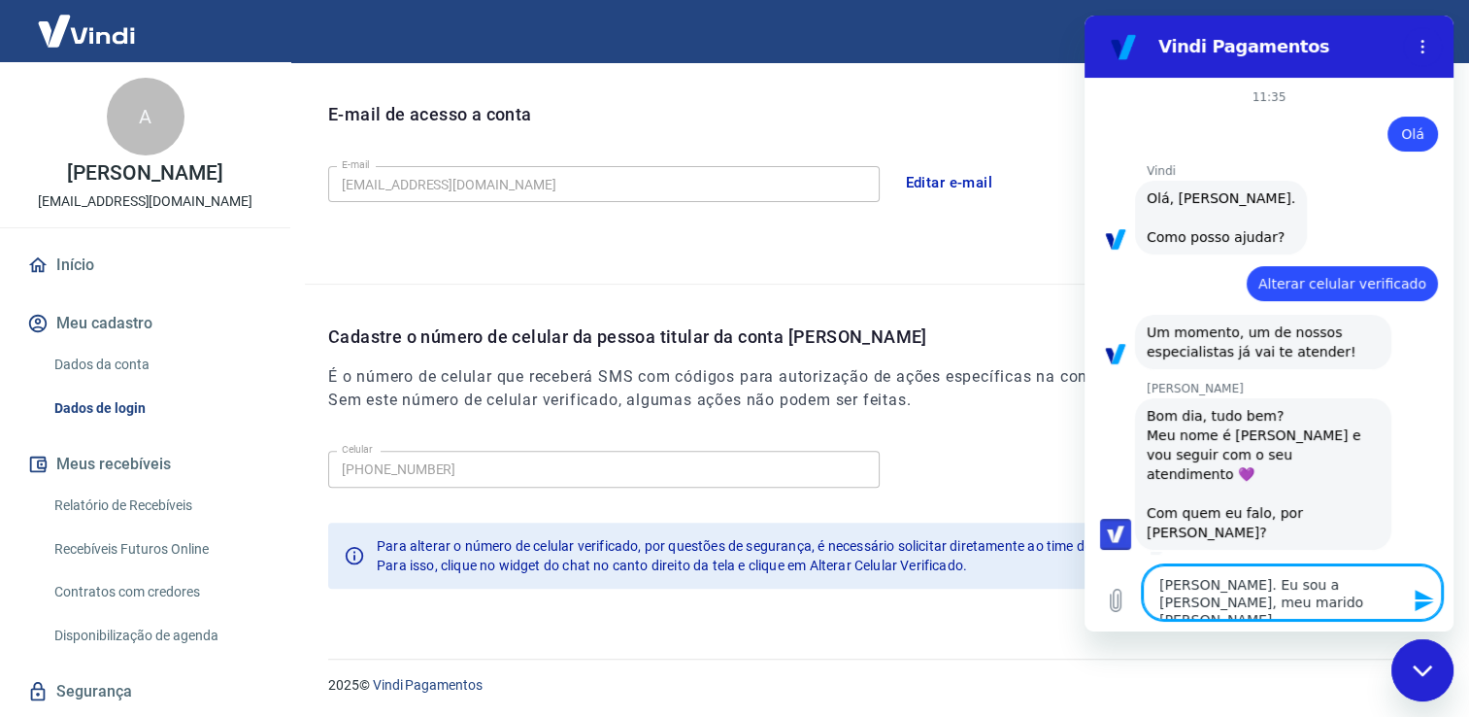
type textarea "x"
type textarea "[PERSON_NAME]. Eu sou a [PERSON_NAME], meu marido [PERSON_NAME] e"
type textarea "x"
type textarea "[PERSON_NAME]. Eu sou a [PERSON_NAME], meu marido [PERSON_NAME] es"
type textarea "x"
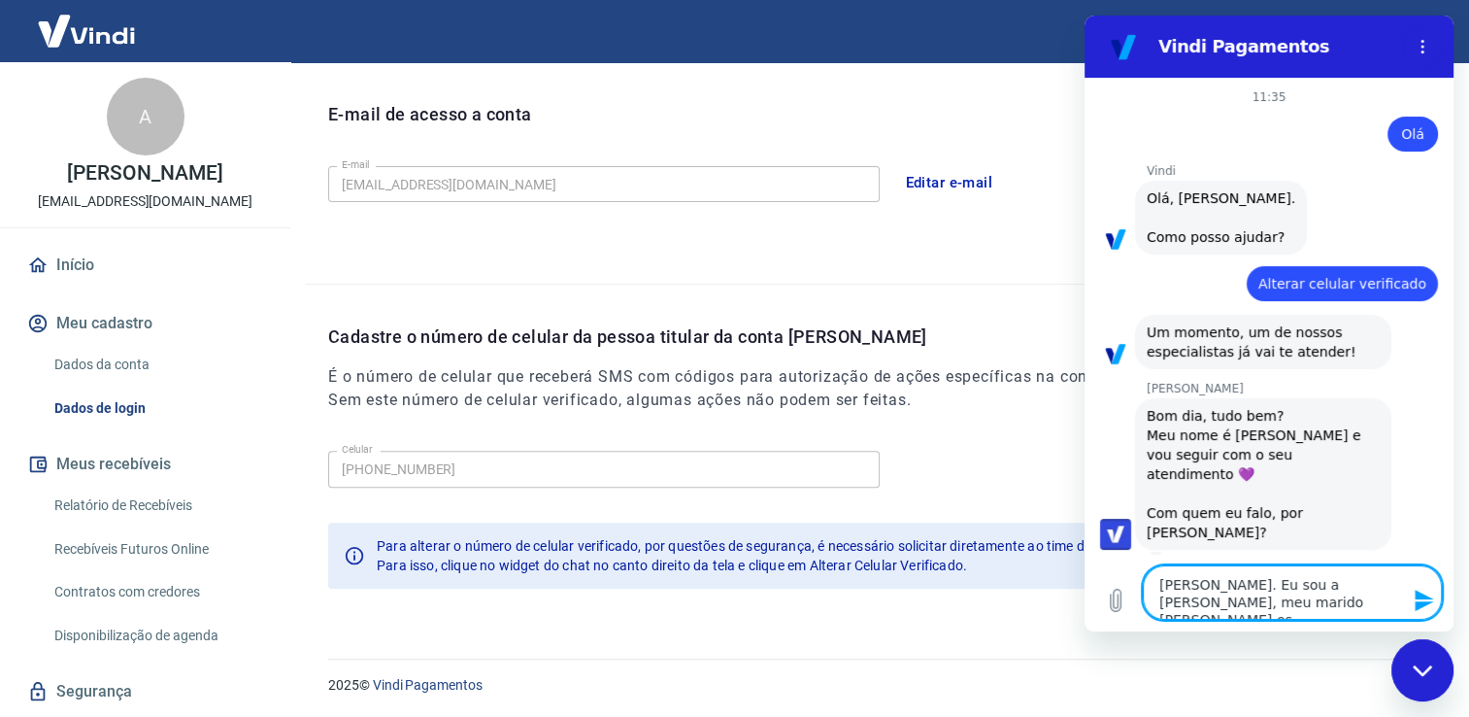
type textarea "[PERSON_NAME]. Eu sou a [PERSON_NAME], meu marido [PERSON_NAME] est"
type textarea "x"
type textarea "[PERSON_NAME]. Eu sou a [PERSON_NAME], meu marido [PERSON_NAME] está"
type textarea "x"
type textarea "[PERSON_NAME]. Eu sou a [PERSON_NAME], meu marido [PERSON_NAME]"
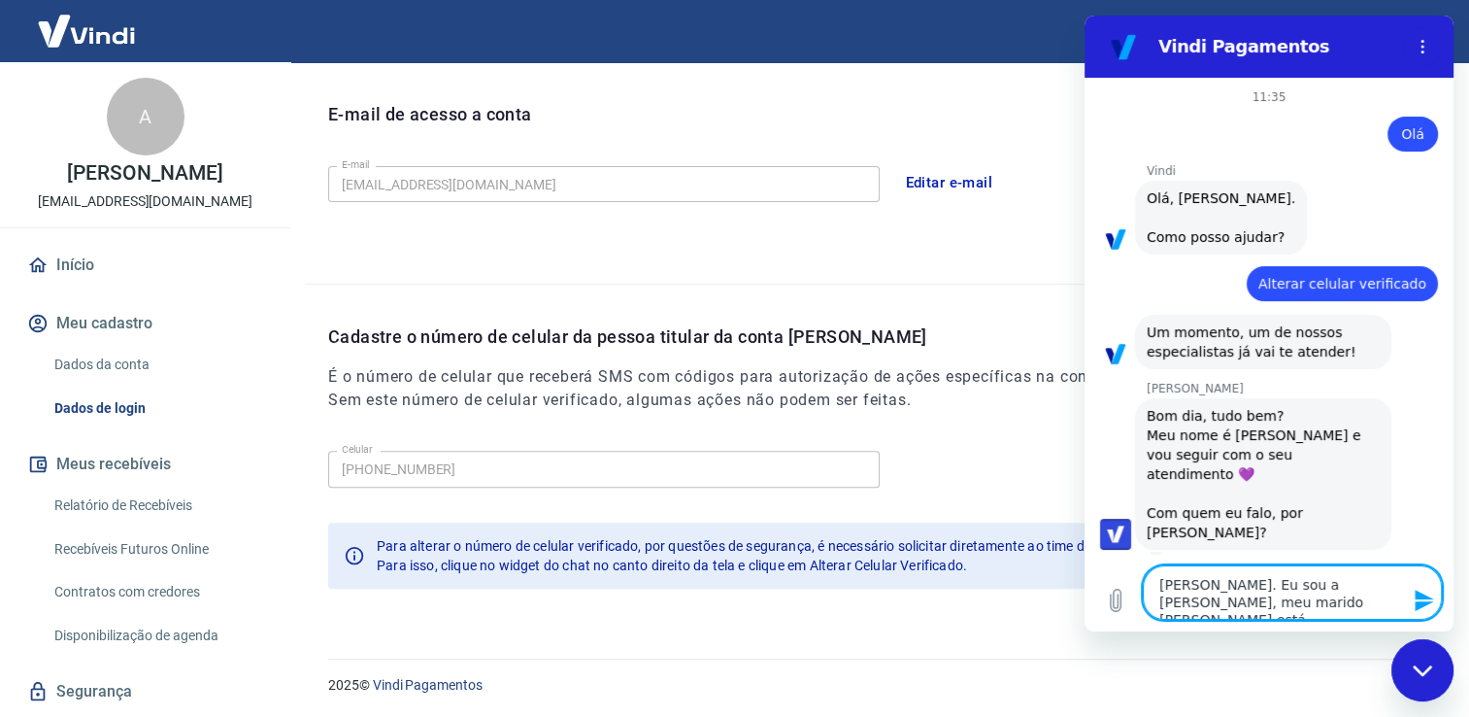
type textarea "x"
type textarea "[PERSON_NAME]. Eu sou a [PERSON_NAME], meu marido [PERSON_NAME]"
type textarea "x"
type textarea "[PERSON_NAME]. Eu sou a [PERSON_NAME], meu marido [PERSON_NAME] estáa q"
type textarea "x"
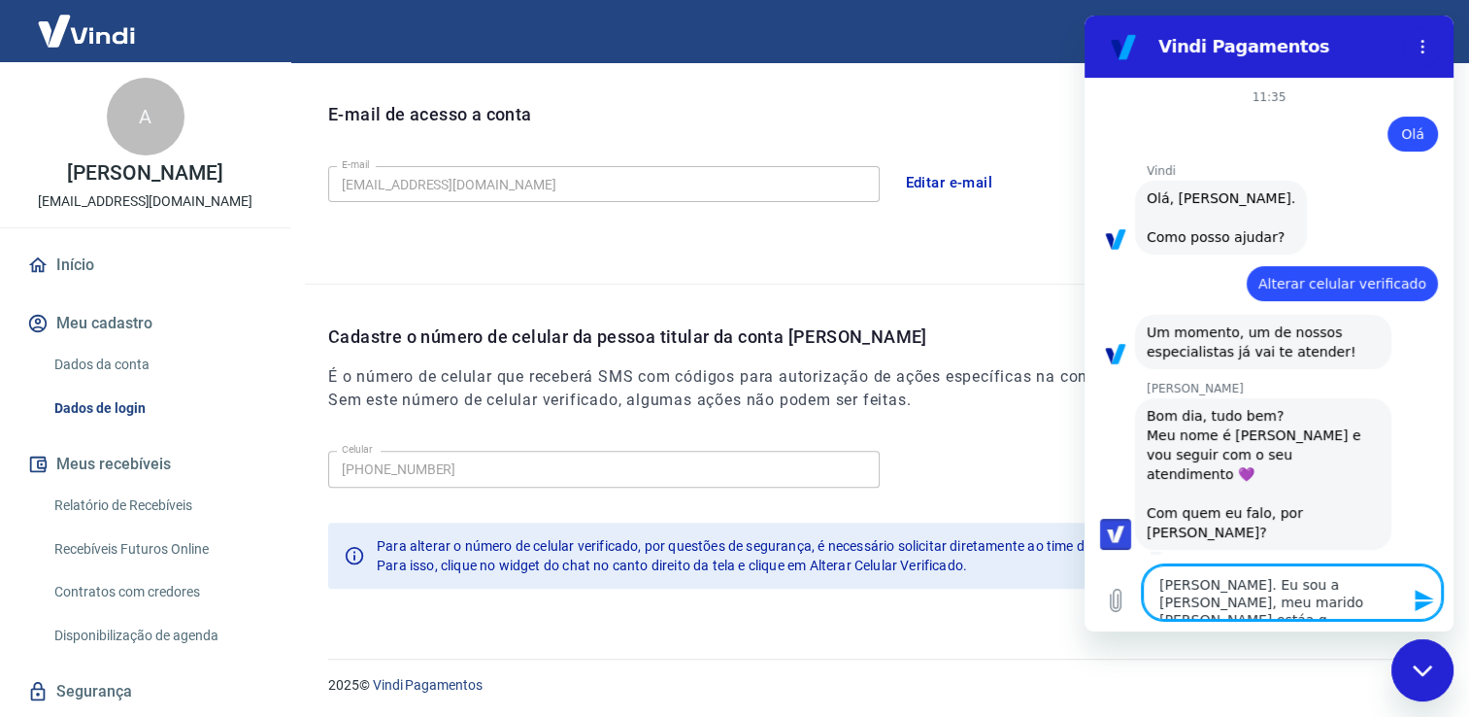
type textarea "[PERSON_NAME]. Eu sou a [PERSON_NAME], meu marido [PERSON_NAME] estáa qu"
type textarea "x"
type textarea "[PERSON_NAME]. Eu sou a [PERSON_NAME], meu marido [PERSON_NAME] estáa qui"
type textarea "x"
type textarea "[PERSON_NAME]. Eu sou a [PERSON_NAME], meu marido [PERSON_NAME] estáa qu"
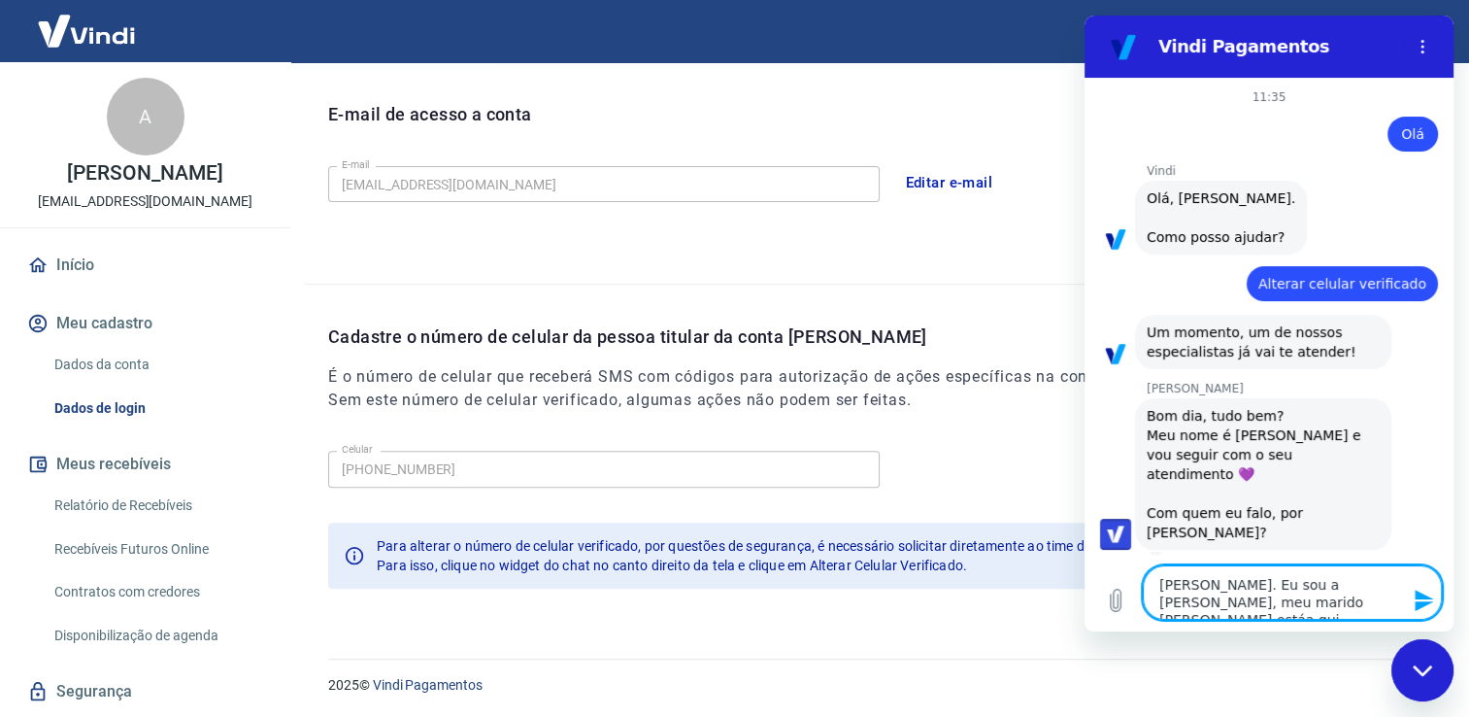
type textarea "x"
type textarea "[PERSON_NAME]. Eu sou a [PERSON_NAME], meu marido [PERSON_NAME] estáa q"
type textarea "x"
type textarea "[PERSON_NAME]. Eu sou a [PERSON_NAME], meu marido [PERSON_NAME]"
type textarea "x"
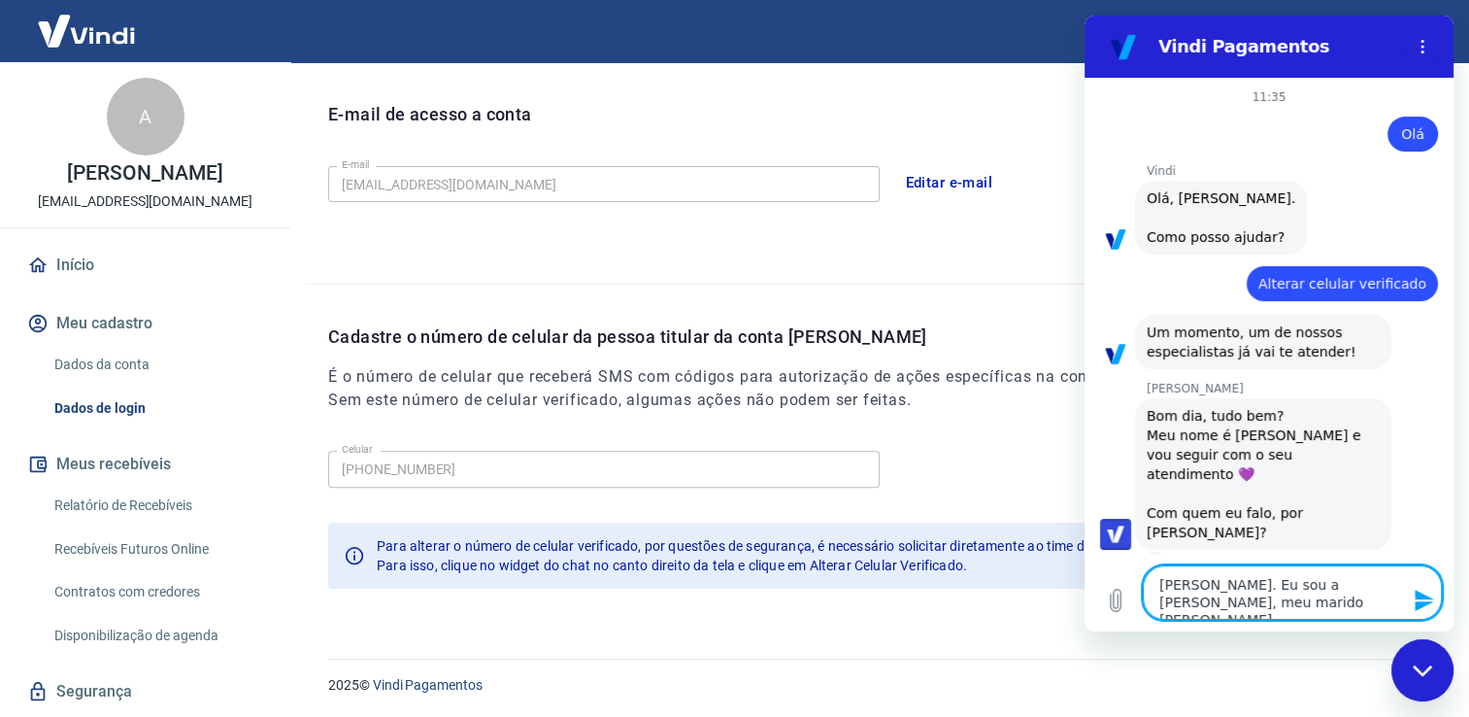
type textarea "[PERSON_NAME]. Eu sou a [PERSON_NAME], meu marido [PERSON_NAME]"
type textarea "x"
type textarea "[PERSON_NAME]. Eu sou a [PERSON_NAME], meu marido [PERSON_NAME] está"
type textarea "x"
type textarea "[PERSON_NAME]. Eu sou a [PERSON_NAME], meu marido [PERSON_NAME] est"
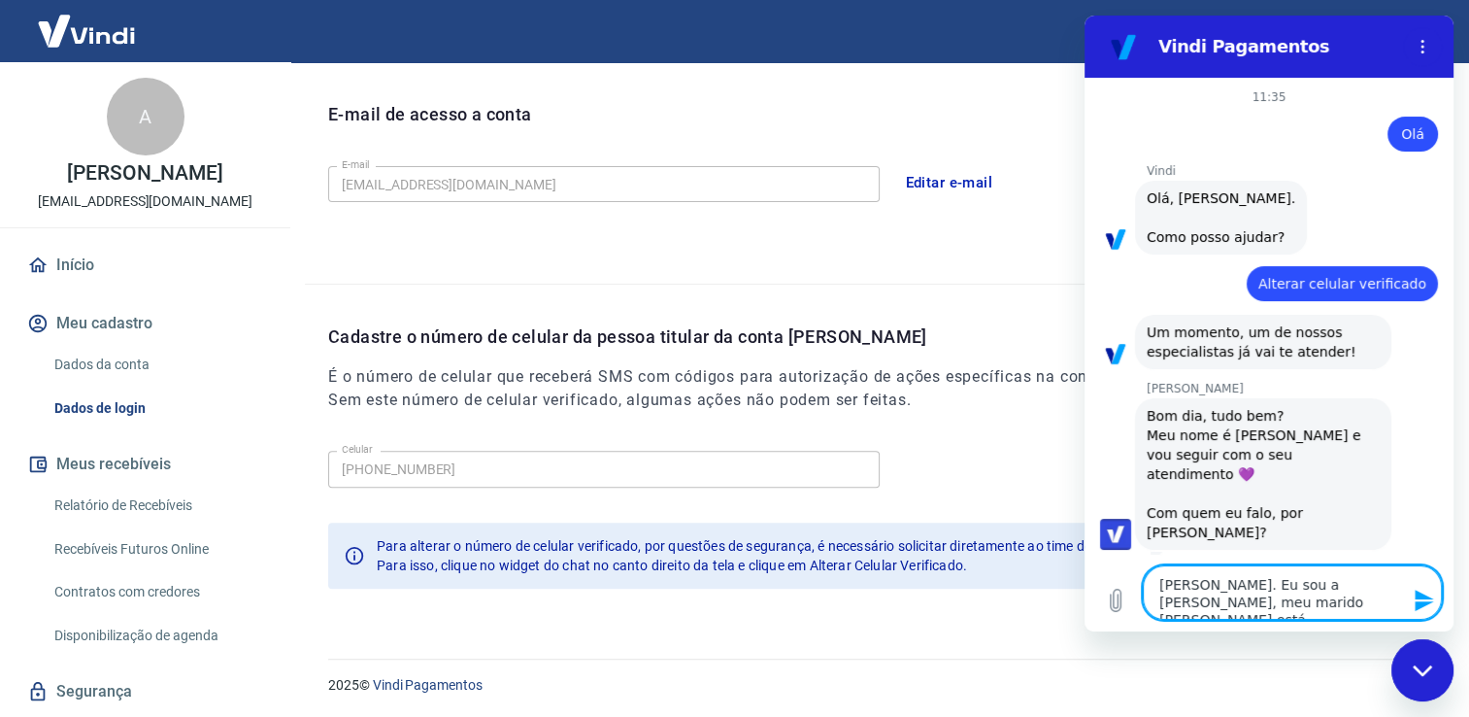
type textarea "x"
type textarea "[PERSON_NAME]. Eu sou a [PERSON_NAME], meu marido [PERSON_NAME] está"
type textarea "x"
type textarea "[PERSON_NAME]. Eu sou a [PERSON_NAME], meu marido [PERSON_NAME] está"
type textarea "x"
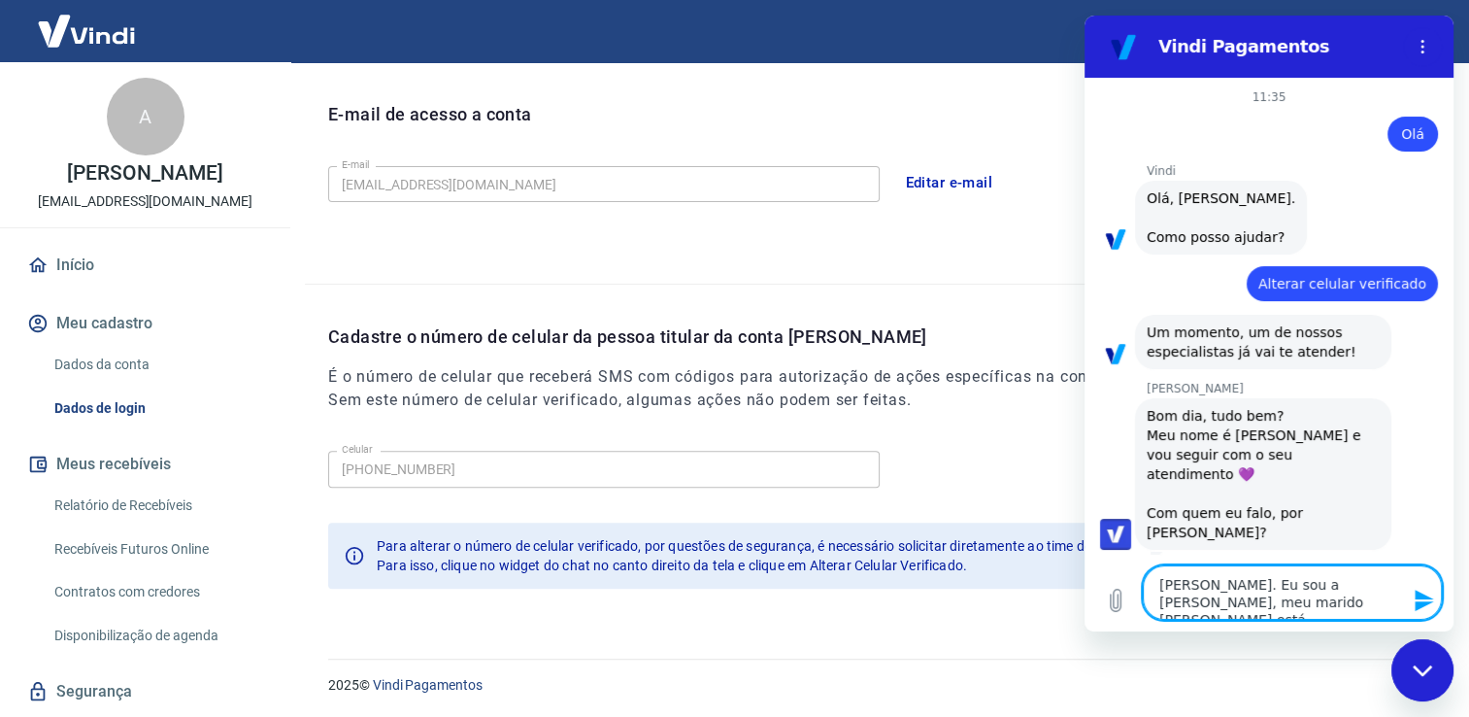
type textarea "[PERSON_NAME]. Eu sou a [PERSON_NAME], meu marido [PERSON_NAME] está a"
type textarea "x"
type textarea "[PERSON_NAME]. Eu sou a [PERSON_NAME], meu marido [PERSON_NAME] está aq"
type textarea "x"
type textarea "[PERSON_NAME]. Eu sou a [PERSON_NAME], meu marido [PERSON_NAME] está aqu"
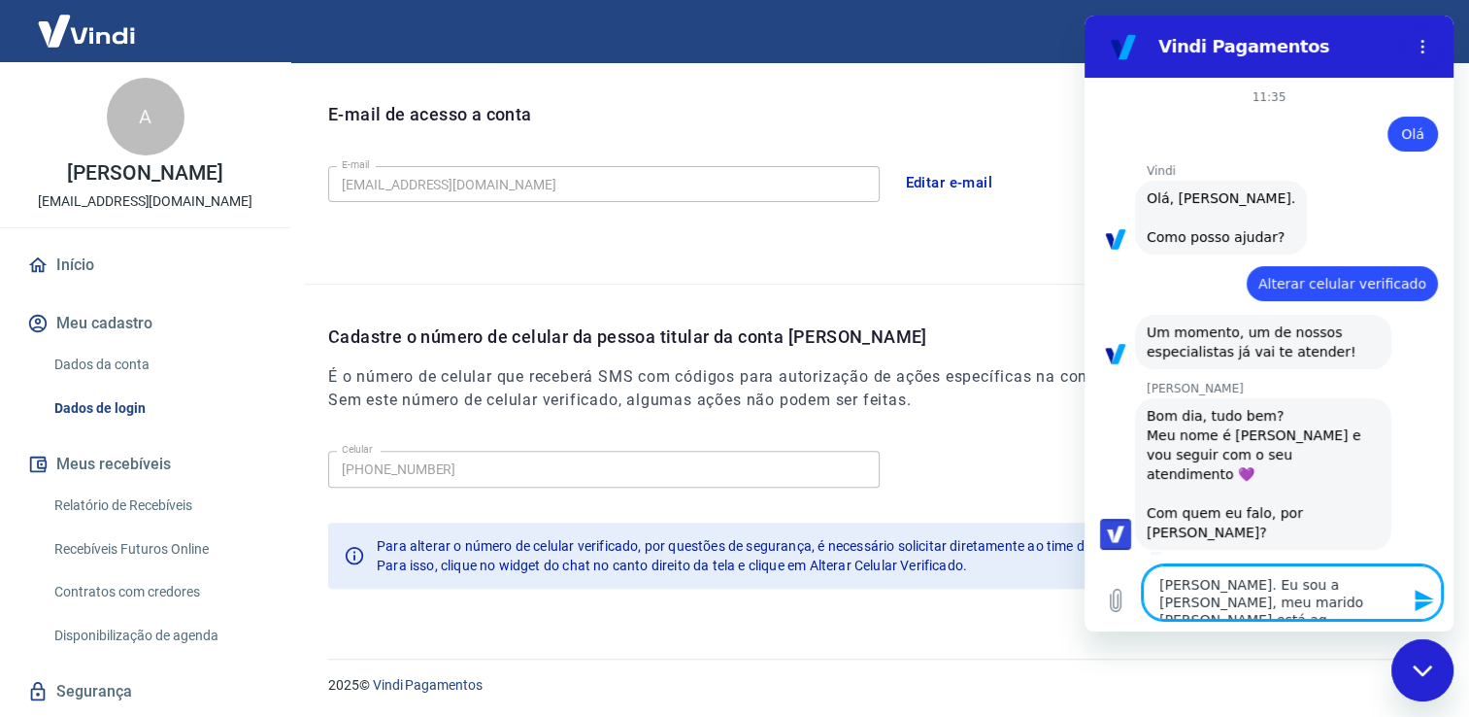
type textarea "x"
type textarea "[PERSON_NAME]. Eu sou a [PERSON_NAME], meu marido [PERSON_NAME] está aqui"
type textarea "x"
type textarea "[PERSON_NAME]. Eu sou a [PERSON_NAME], meu marido [PERSON_NAME] está aqui"
type textarea "x"
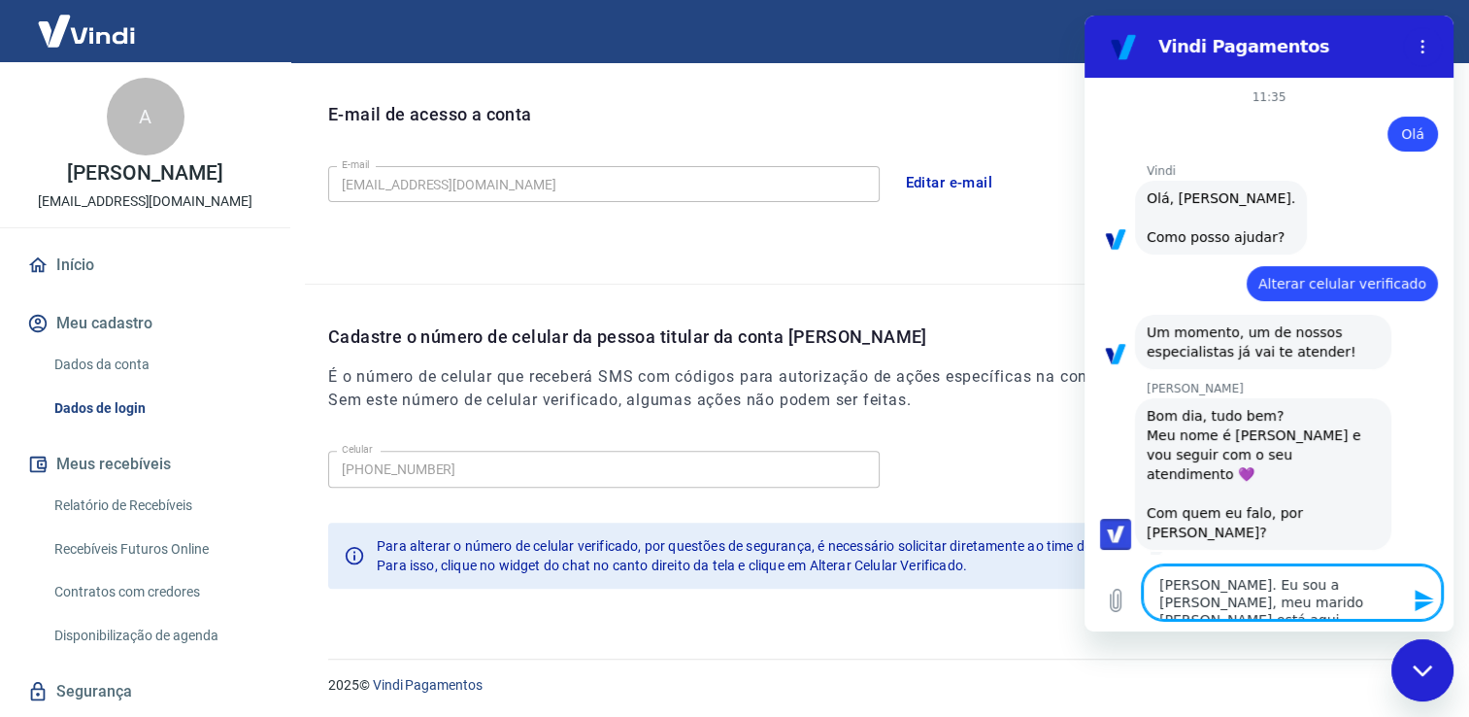
type textarea "[PERSON_NAME]. Eu sou a [PERSON_NAME], meu marido [PERSON_NAME] está aqui a"
type textarea "x"
type textarea "[PERSON_NAME]. Eu sou a [PERSON_NAME], meu marido [PERSON_NAME] está aqui ao"
type textarea "x"
type textarea "[PERSON_NAME]. Eu sou a [PERSON_NAME], meu marido [PERSON_NAME] está aqui ao"
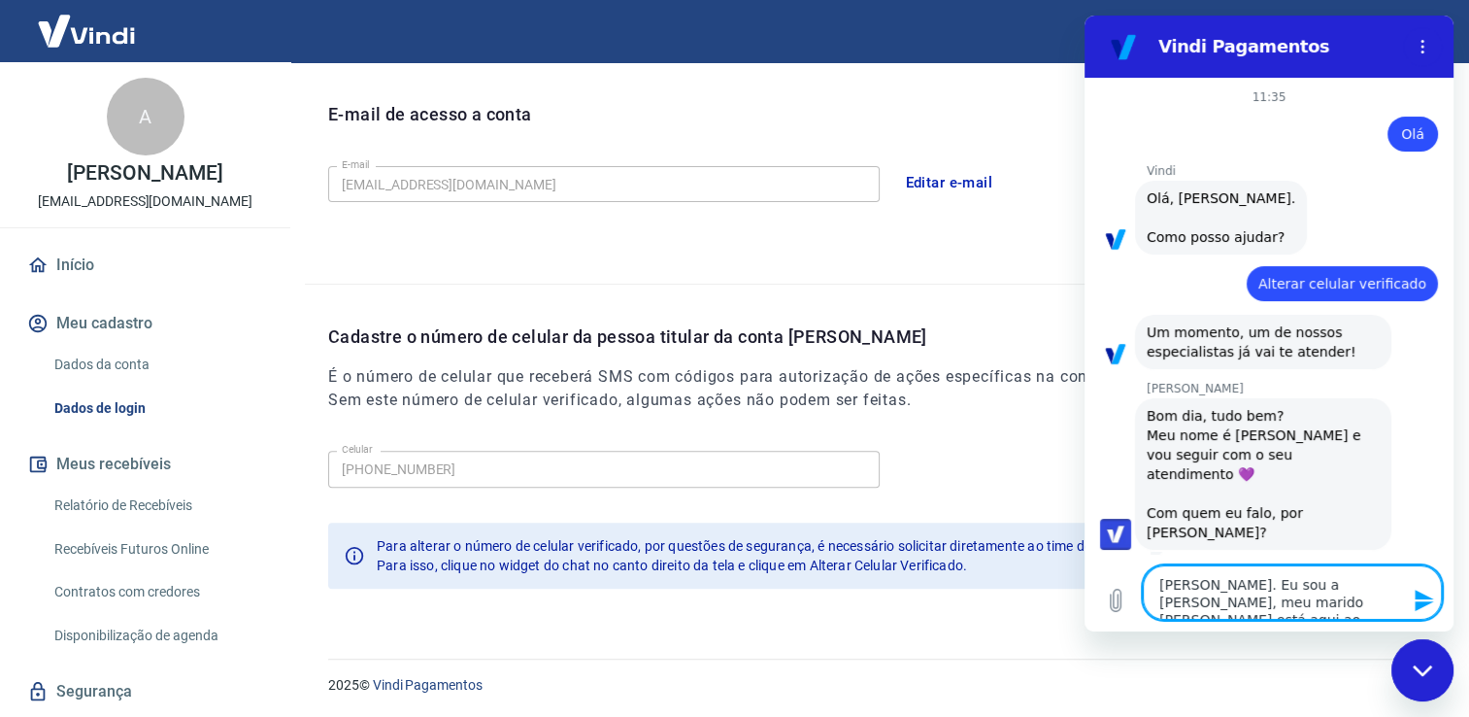
type textarea "x"
type textarea "[PERSON_NAME]. Eu sou a [PERSON_NAME], meu marido [PERSON_NAME] está aqui ao m"
type textarea "x"
type textarea "[PERSON_NAME]. Eu sou a [PERSON_NAME], meu marido [PERSON_NAME] está aqui ao me"
type textarea "x"
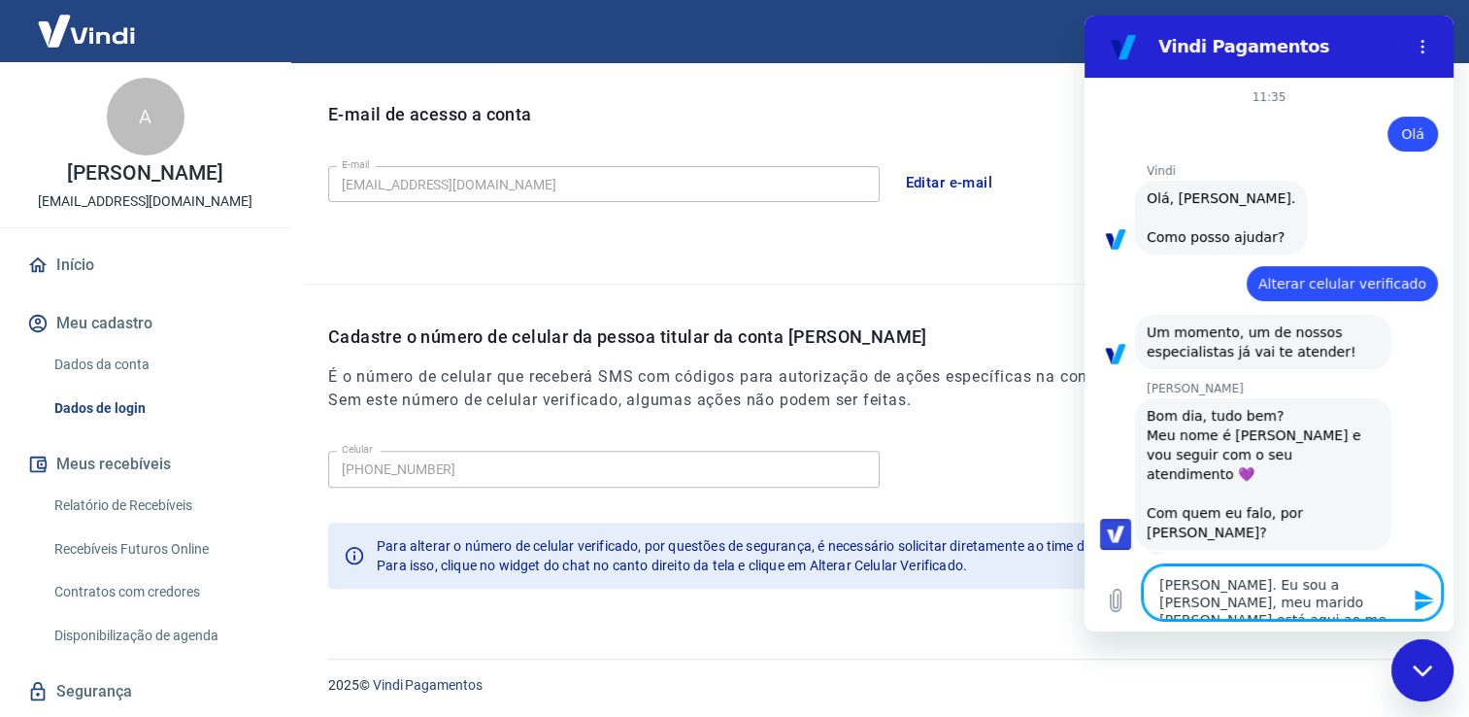
type textarea "[PERSON_NAME]. Eu sou a [PERSON_NAME], meu marido [PERSON_NAME] está aqui ao meu"
type textarea "x"
type textarea "[PERSON_NAME]. Eu sou a [PERSON_NAME], meu marido [PERSON_NAME] está aqui ao meu"
type textarea "x"
type textarea "[PERSON_NAME]. Eu sou a [PERSON_NAME], meu marido [PERSON_NAME] está aqui ao me…"
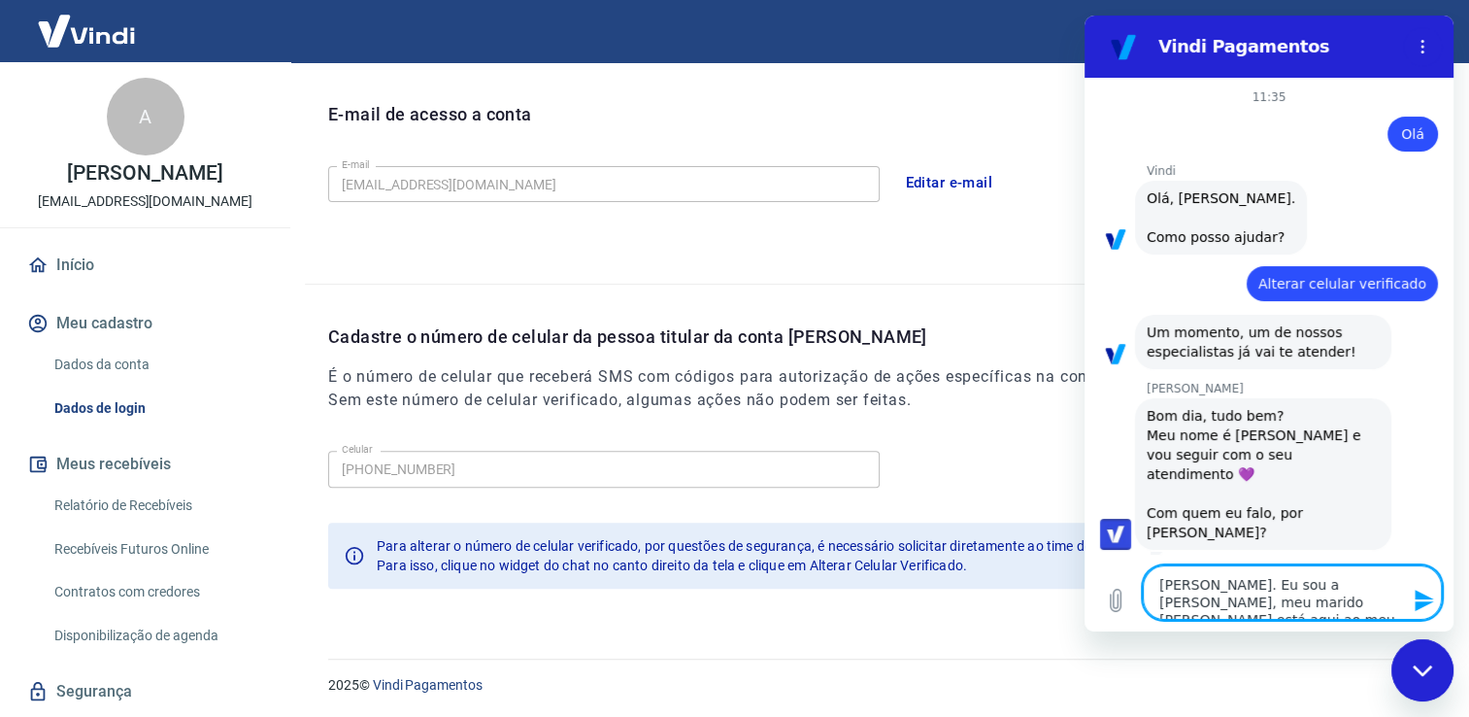
type textarea "x"
type textarea "[PERSON_NAME]. Eu sou a [PERSON_NAME], meu marido [PERSON_NAME] está aqui ao me…"
type textarea "x"
type textarea "[PERSON_NAME]. Eu sou a [PERSON_NAME], meu marido [PERSON_NAME] está aqui ao me…"
type textarea "x"
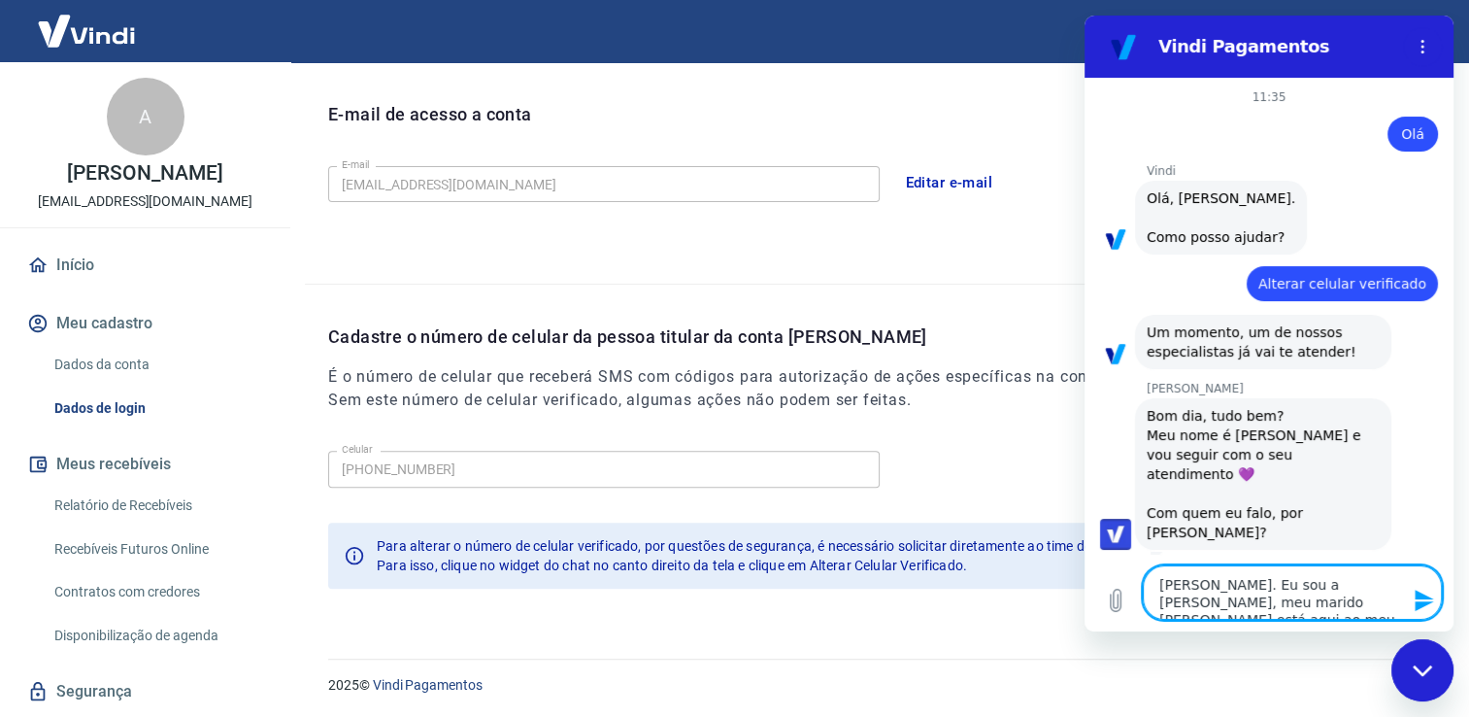
type textarea "[PERSON_NAME]. Eu sou a [PERSON_NAME], meu marido [PERSON_NAME] está aqui ao me…"
type textarea "x"
type textarea "[PERSON_NAME]. Eu sou a [PERSON_NAME], meu marido [PERSON_NAME] está aqui ao me…"
type textarea "x"
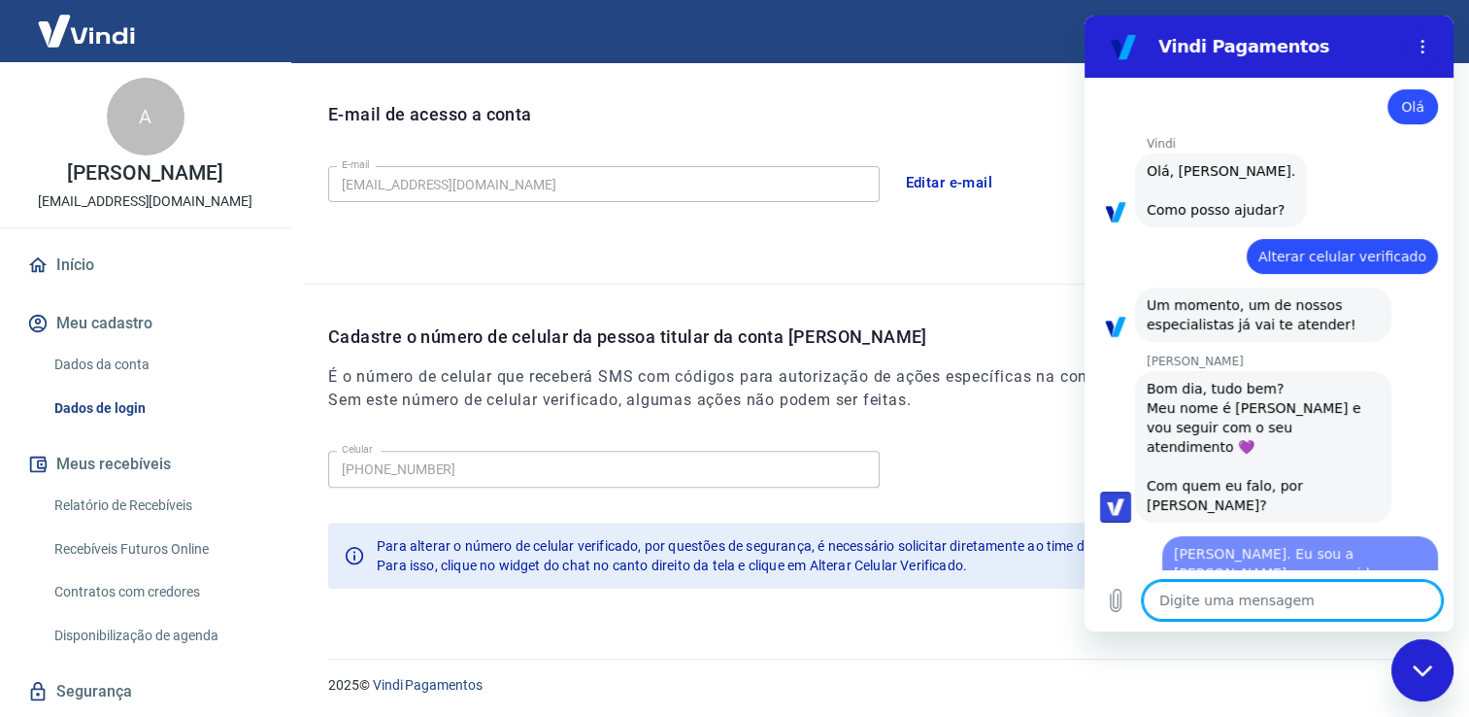
type textarea "x"
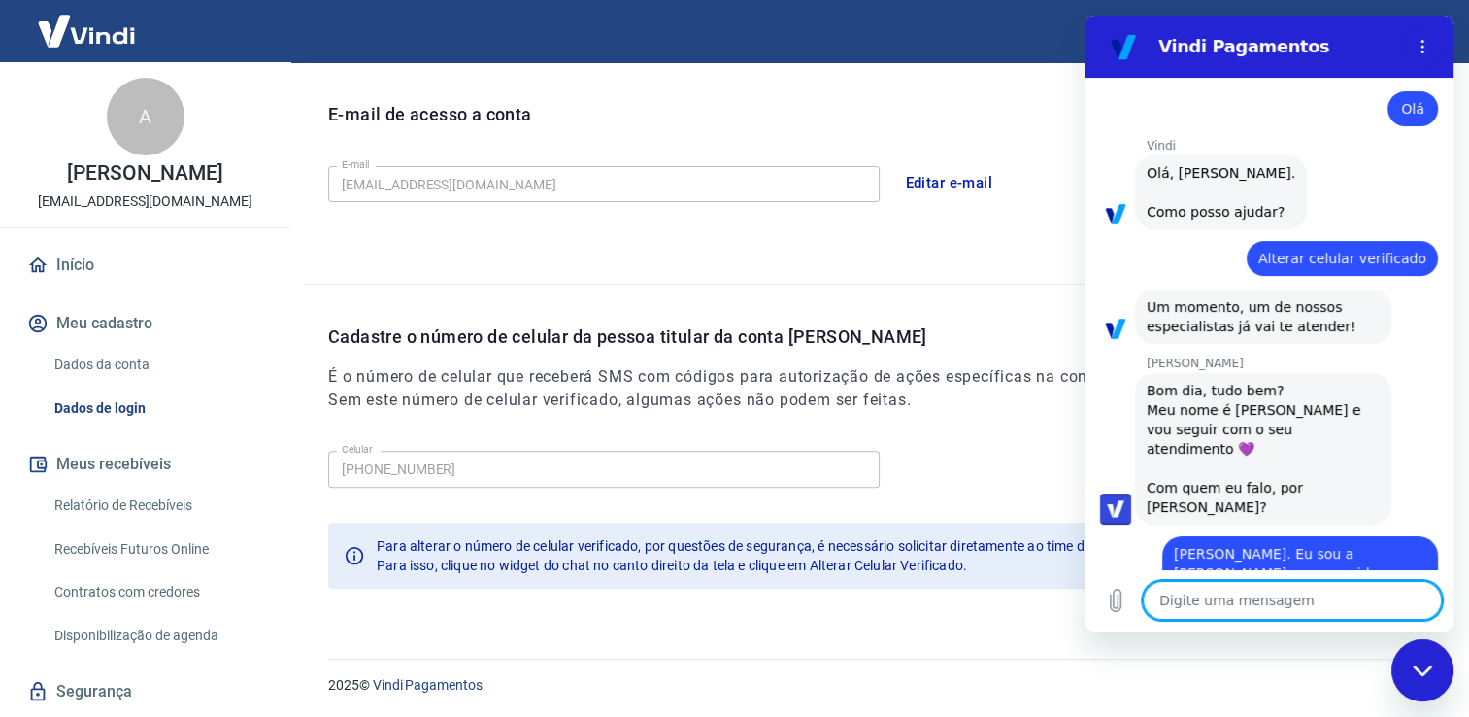
scroll to position [29, 0]
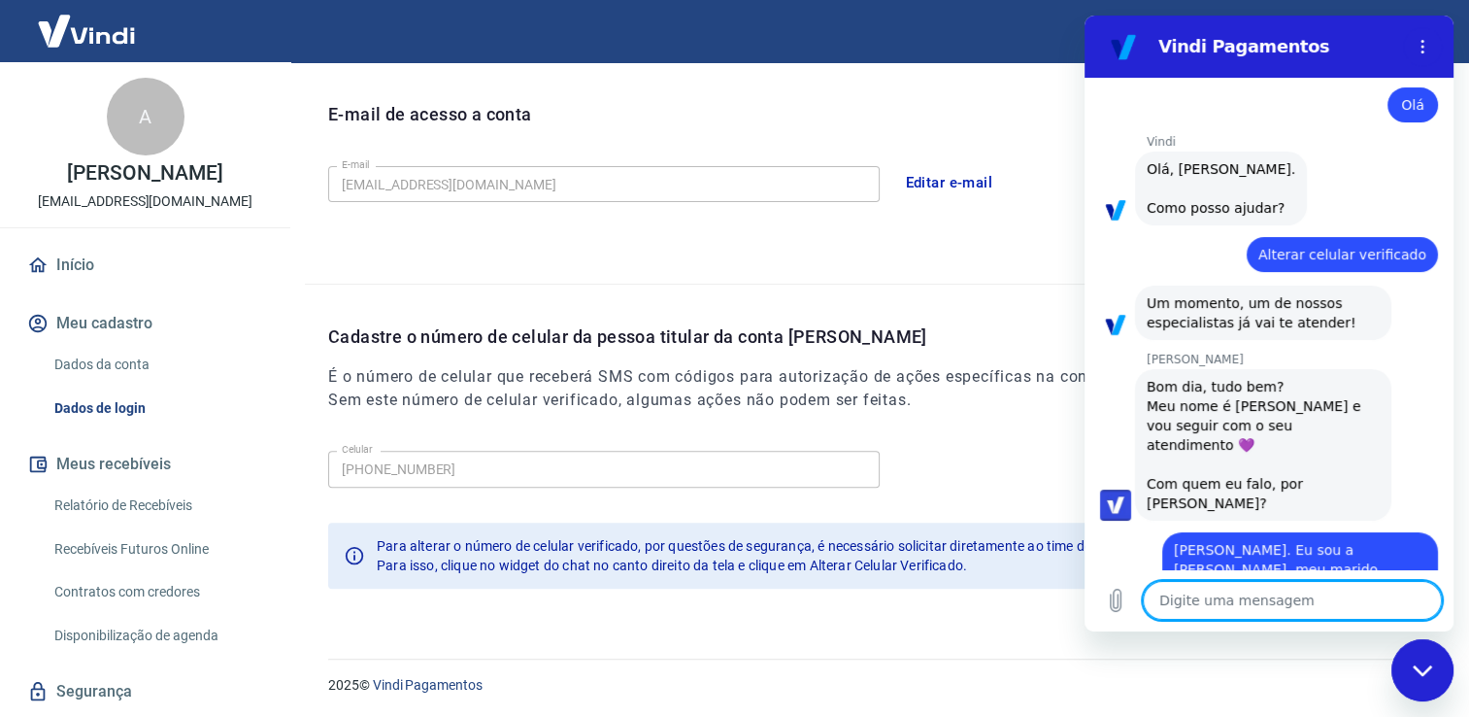
type textarea "E"
type textarea "x"
type textarea "El"
type textarea "x"
type textarea "Ele"
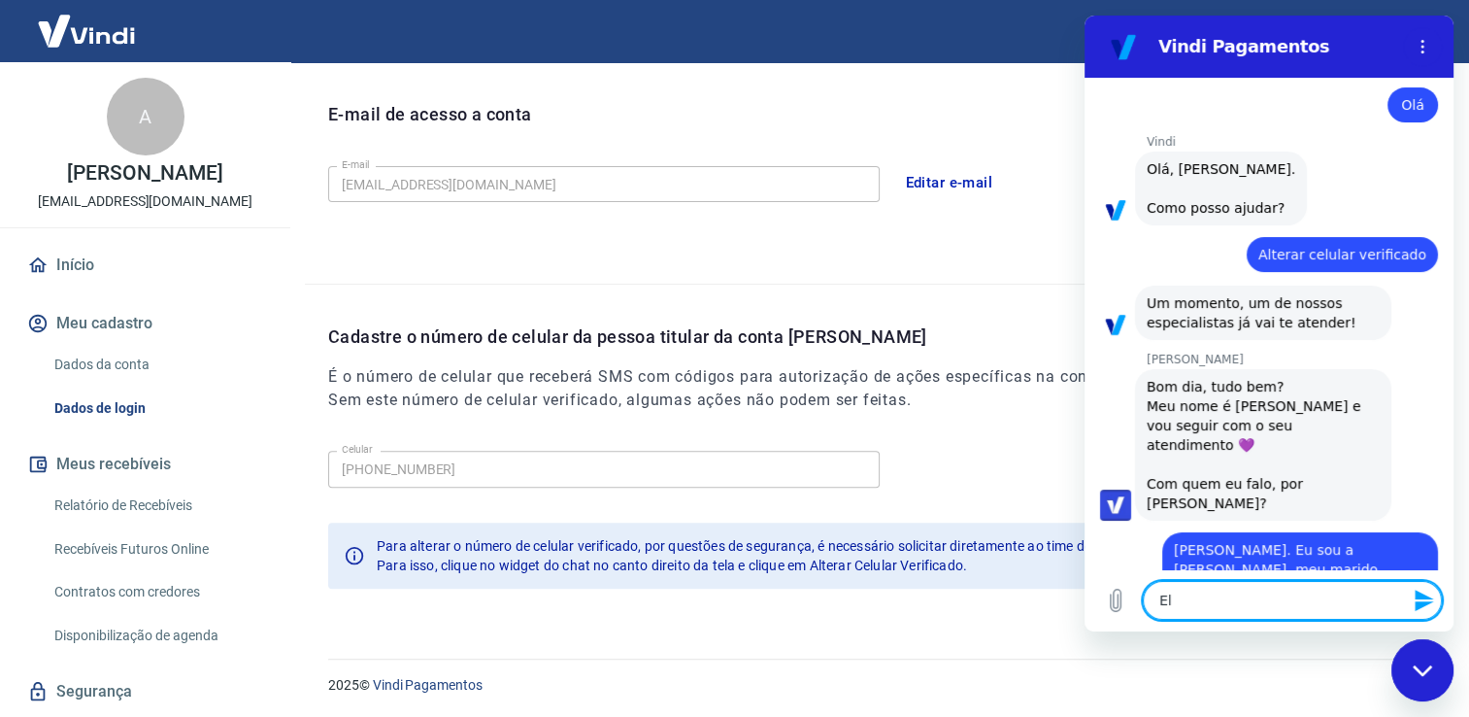
type textarea "x"
type textarea "Ele"
type textarea "x"
type textarea "Ele é"
type textarea "x"
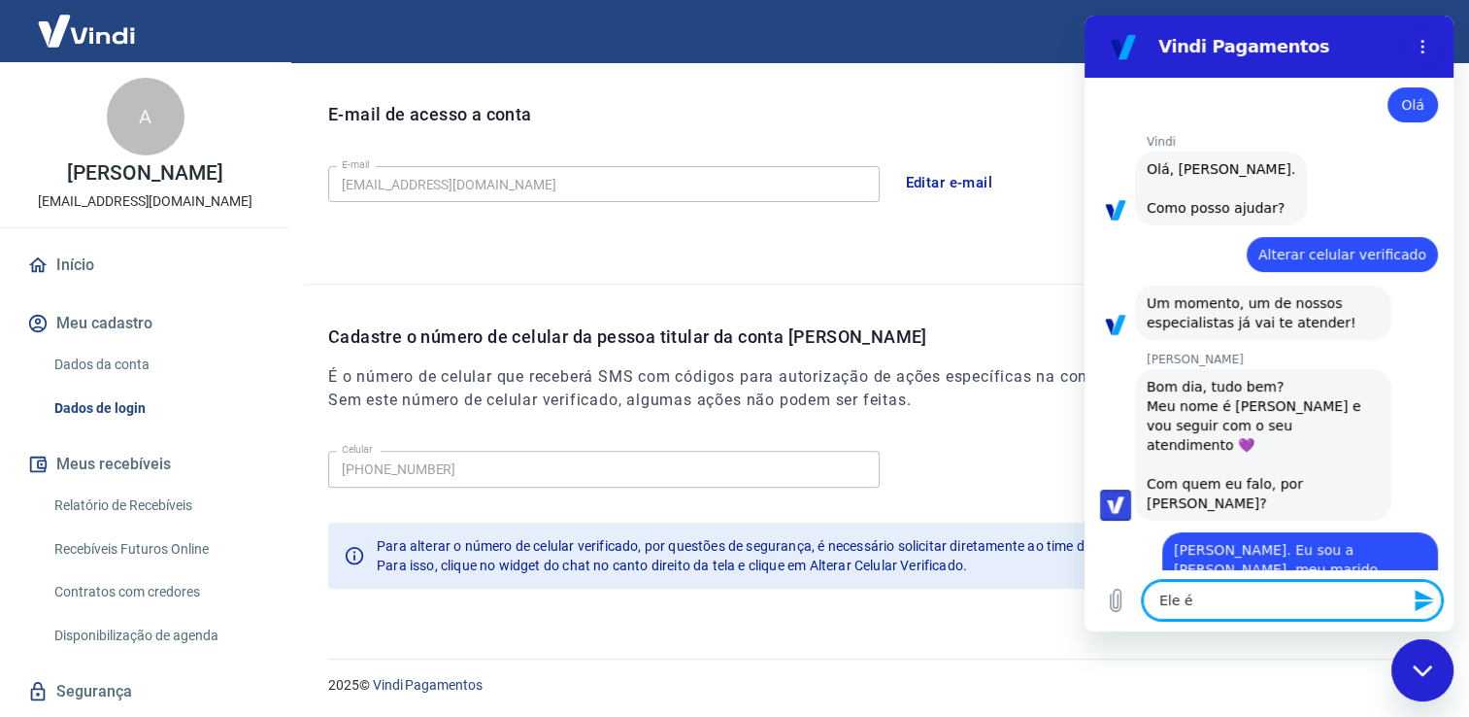
type textarea "Ele é"
type textarea "x"
type textarea "Ele é o"
type textarea "x"
type textarea "Ele é o"
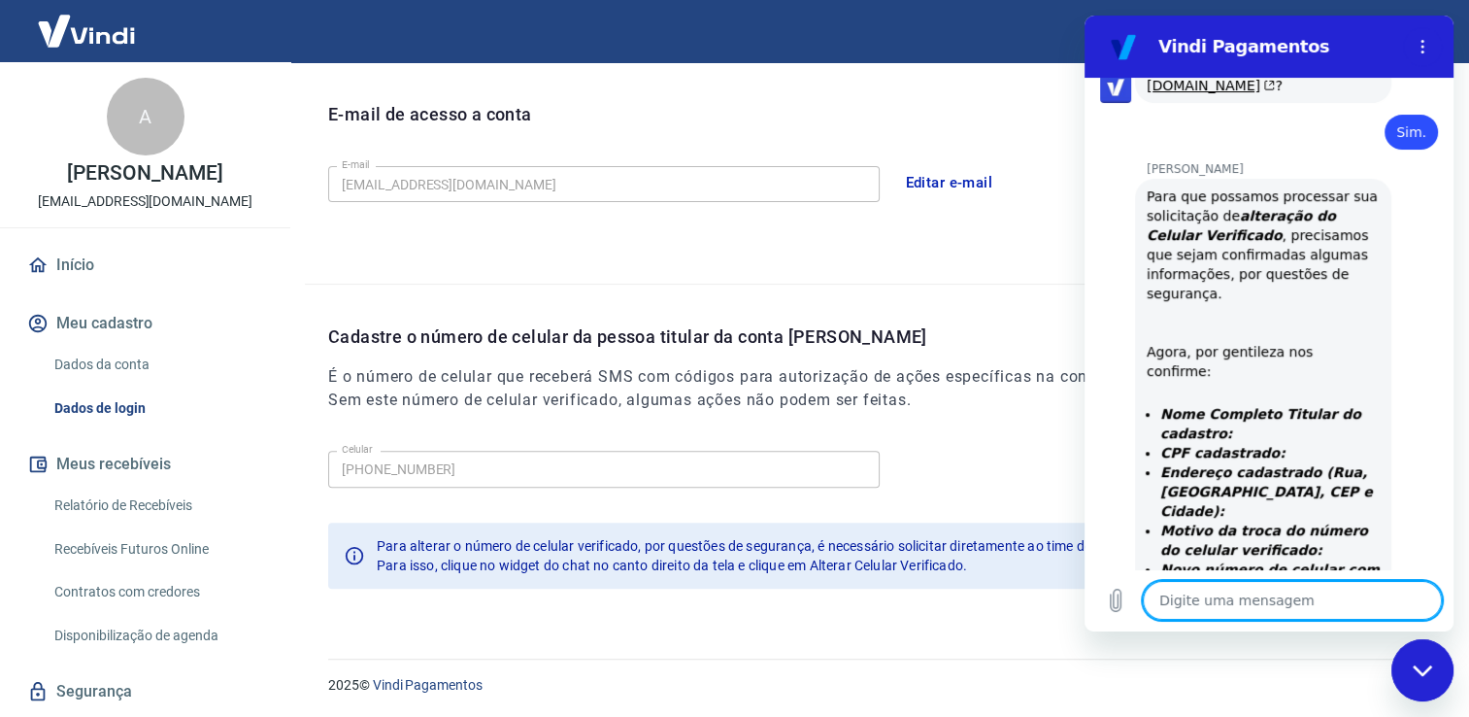
scroll to position [925, 0]
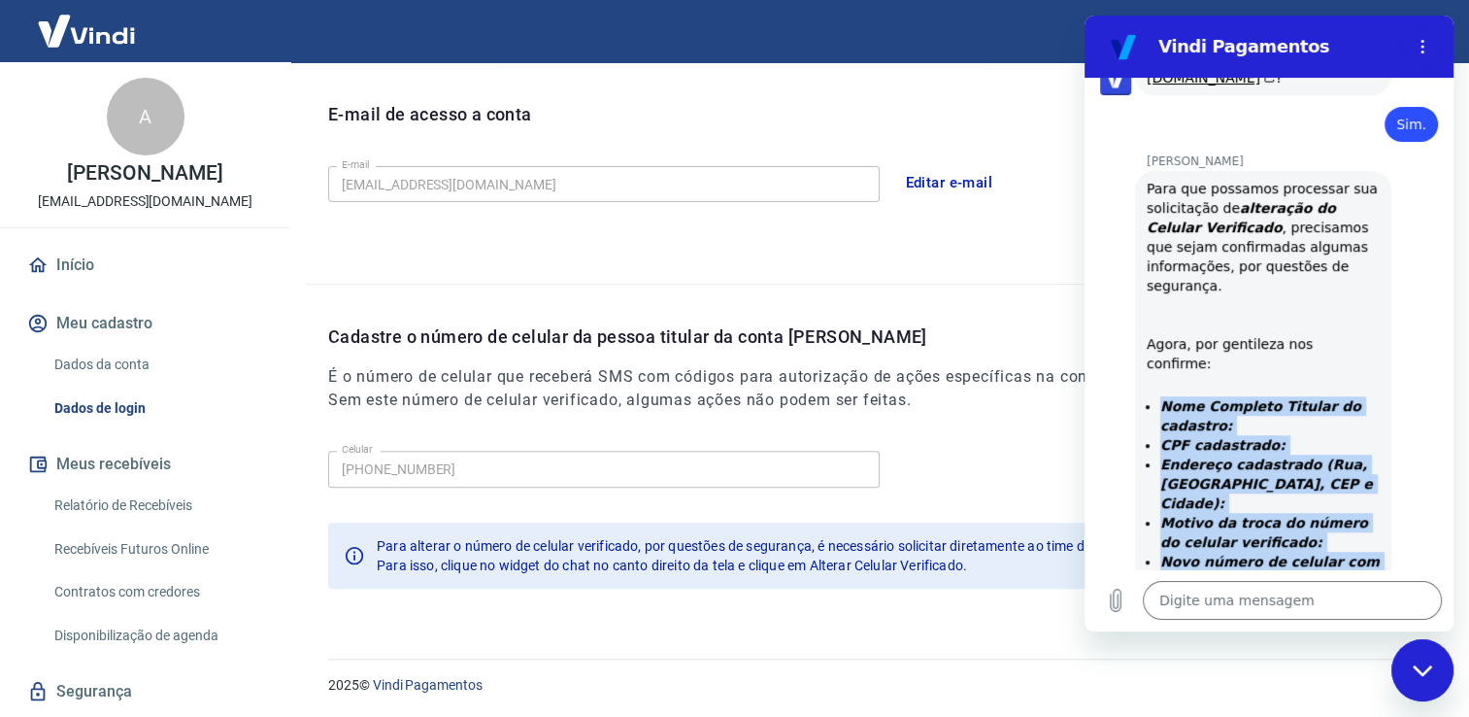
drag, startPoint x: 1316, startPoint y: 448, endPoint x: 1135, endPoint y: 272, distance: 252.0
click at [1135, 272] on div "[PERSON_NAME] diz: Para que possamos processar sua solicitação de alteração do …" at bounding box center [1263, 437] width 256 height 532
copy ul "Nome Completo Titular do cadastro: CPF cadastrado: Endereço cadastrado (Rua, Ba…"
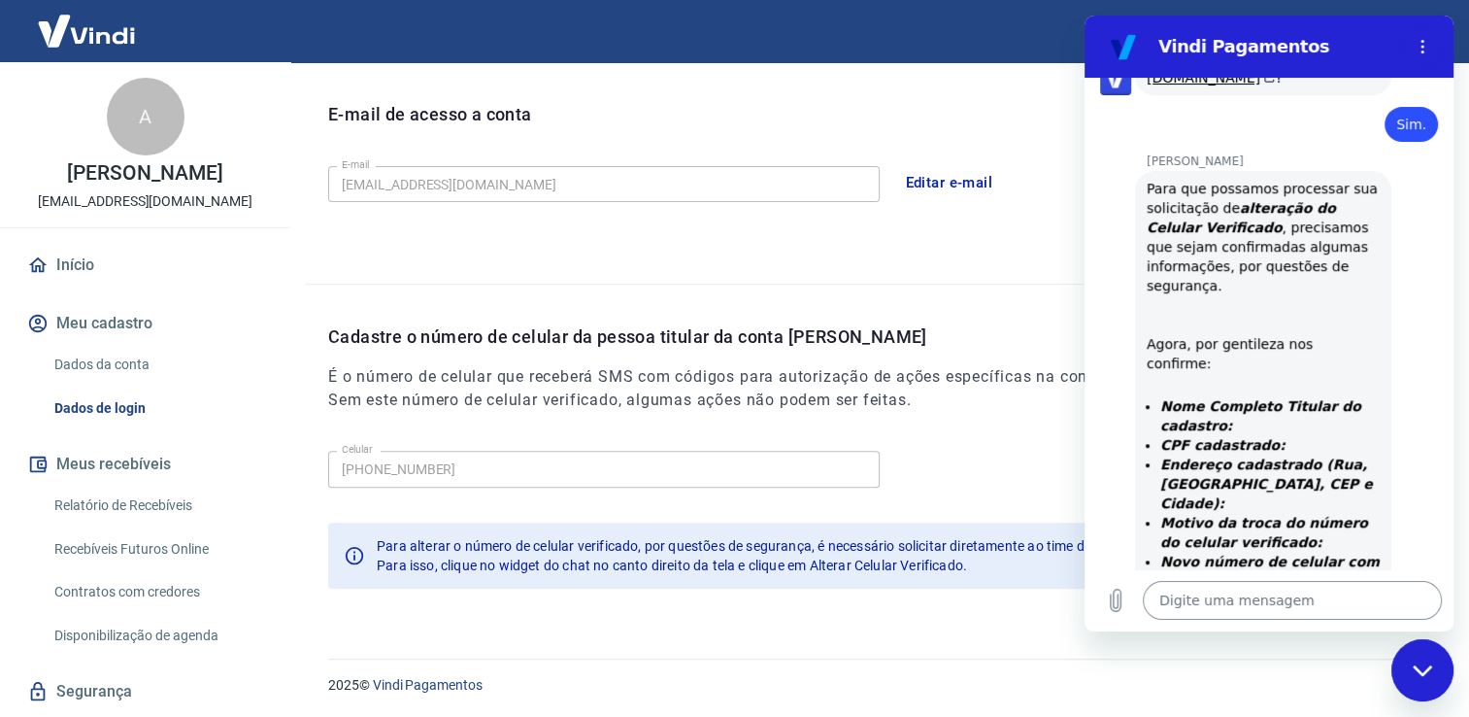
click at [1162, 602] on textarea at bounding box center [1292, 600] width 299 height 39
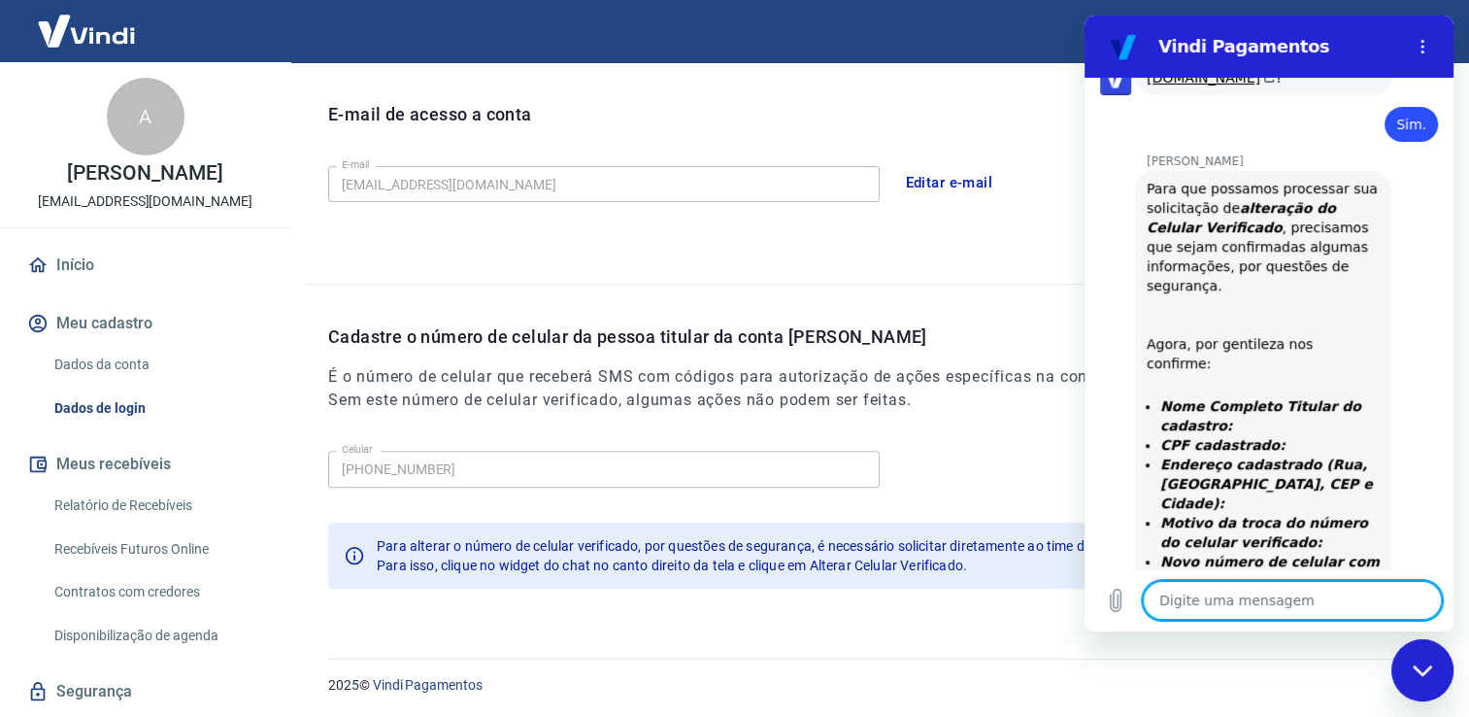
paste textarea "Nome Completo Titular do cadastro: CPF cadastrado: Endereço cadastrado (Rua, Ba…"
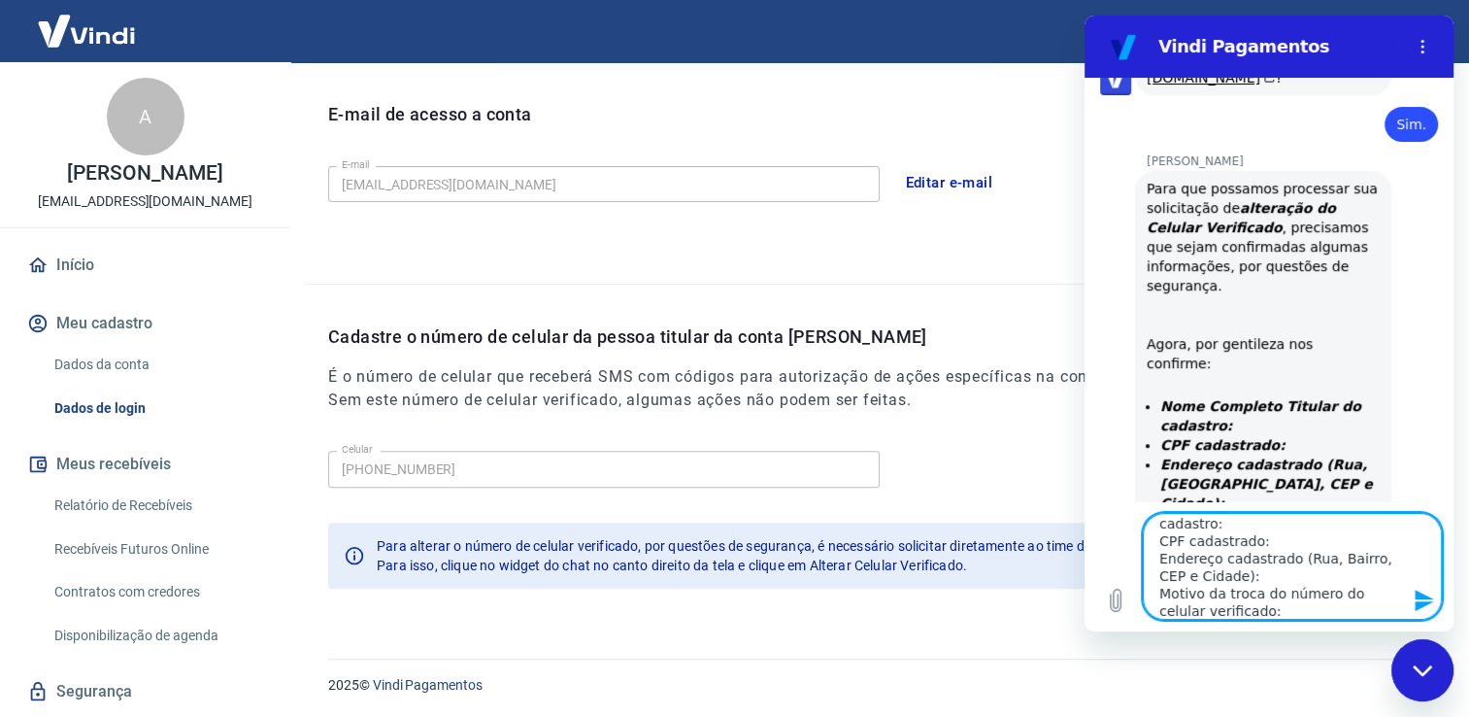
scroll to position [9, 0]
click at [1399, 522] on textarea "Nome Completo Titular do cadastro: CPF cadastrado: Endereço cadastrado (Rua, Ba…" at bounding box center [1292, 566] width 299 height 107
click at [1329, 557] on textarea "Nome Completo Titular do cadastro: [PERSON_NAME] CPF cadastrado: Endereço cadas…" at bounding box center [1292, 566] width 299 height 107
click at [1244, 597] on textarea "Nome Completo Titular do cadastro: [PERSON_NAME] CPF cadastrado: 296.410.298-86…" at bounding box center [1292, 566] width 299 height 107
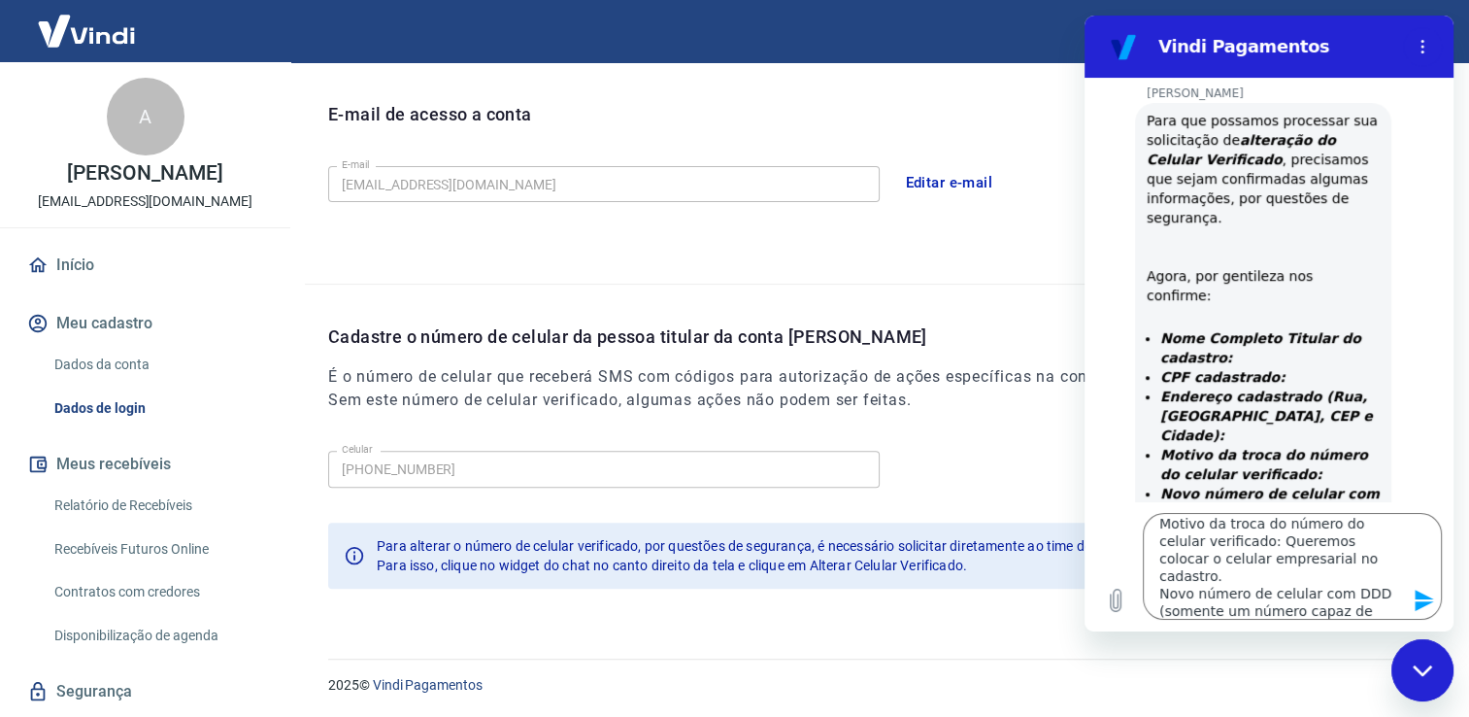
drag, startPoint x: 1149, startPoint y: 419, endPoint x: 1306, endPoint y: 459, distance: 162.5
click at [1306, 459] on div "Para que possamos processar sua solicitação de alteração do Celular Verificado …" at bounding box center [1263, 369] width 233 height 517
copy div "Para contas de pessoa jurídica, por favor, inclua também: CNPJ cadastrado:"
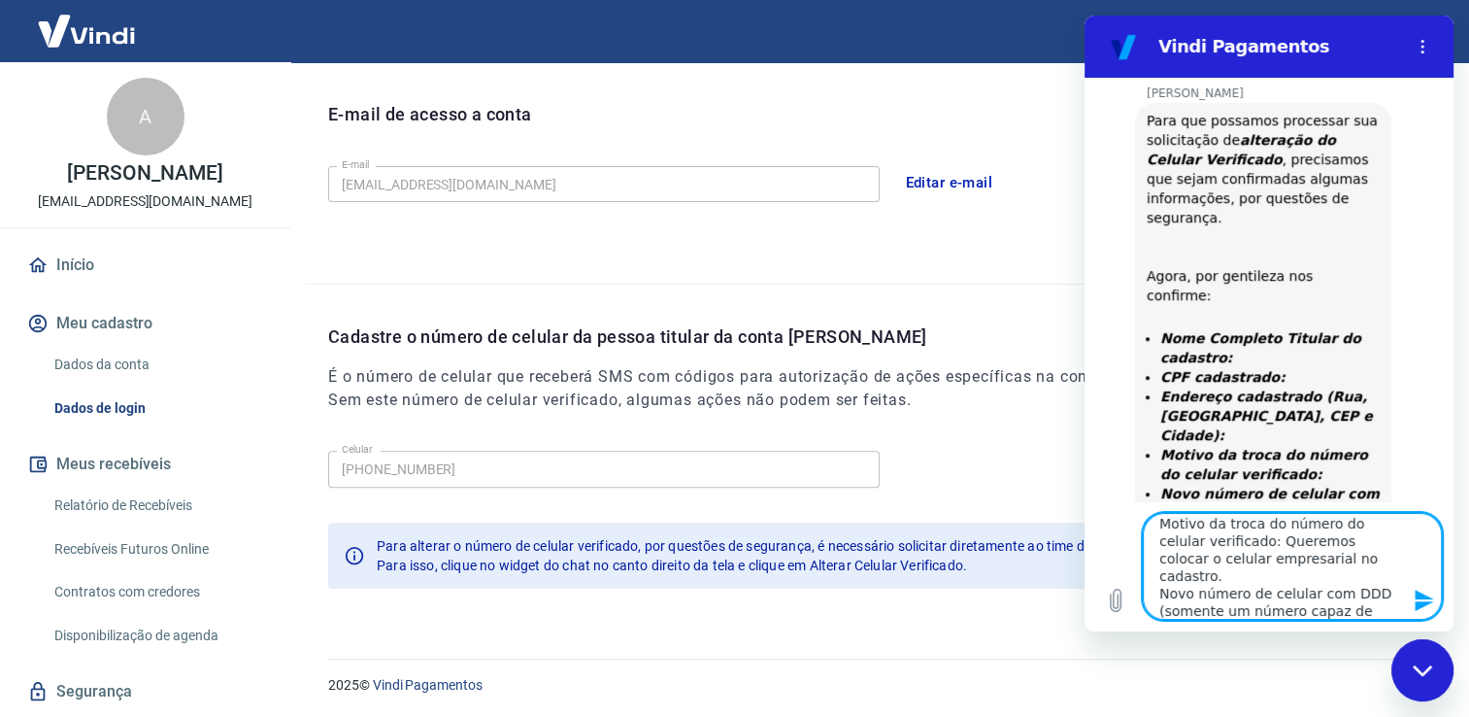
click at [1293, 616] on textarea "Nome Completo Titular do cadastro: [PERSON_NAME] CPF cadastrado: 296.410.298-86…" at bounding box center [1292, 566] width 299 height 107
paste textarea "Para contas de pessoa jurídica, por favor, inclua também: CNPJ cadastrado:"
click at [1428, 597] on icon "Enviar mensagem" at bounding box center [1424, 599] width 18 height 21
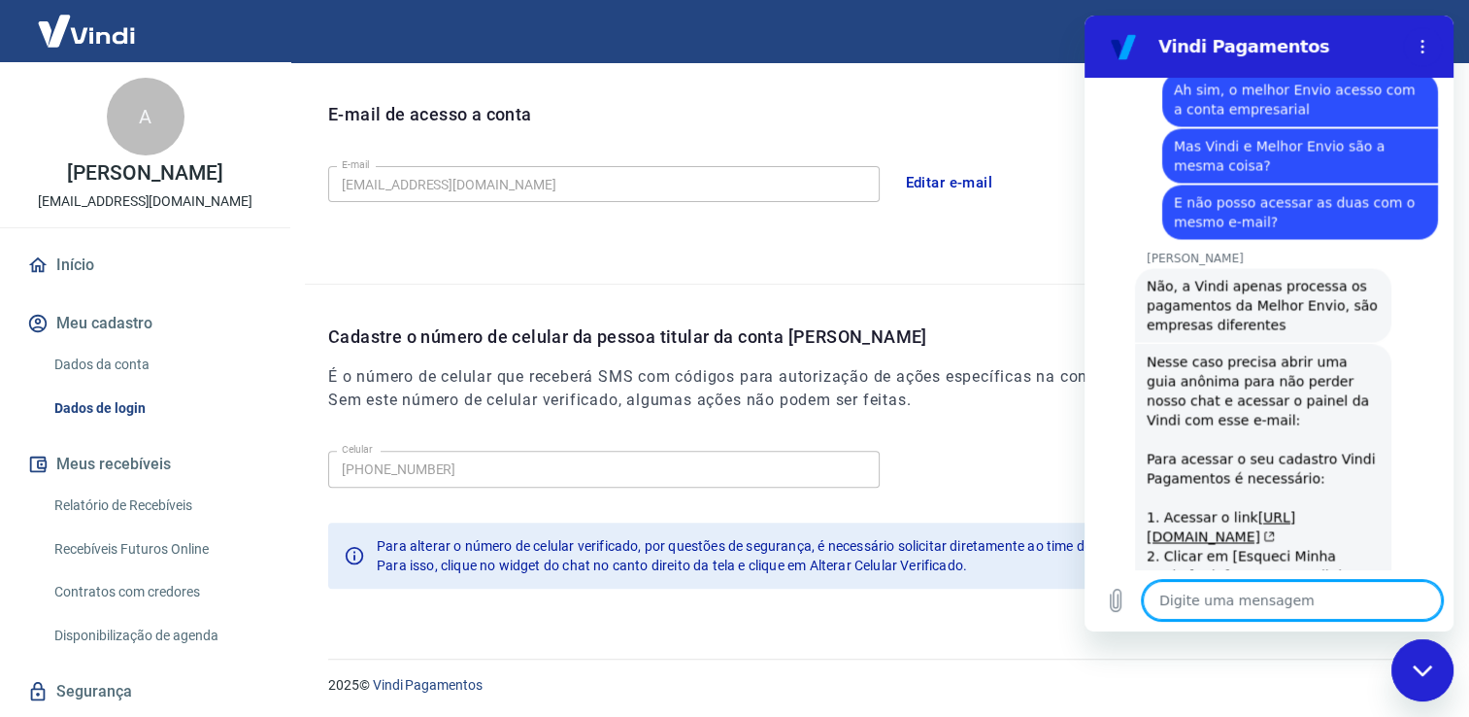
scroll to position [3401, 0]
